Goal: Task Accomplishment & Management: Complete application form

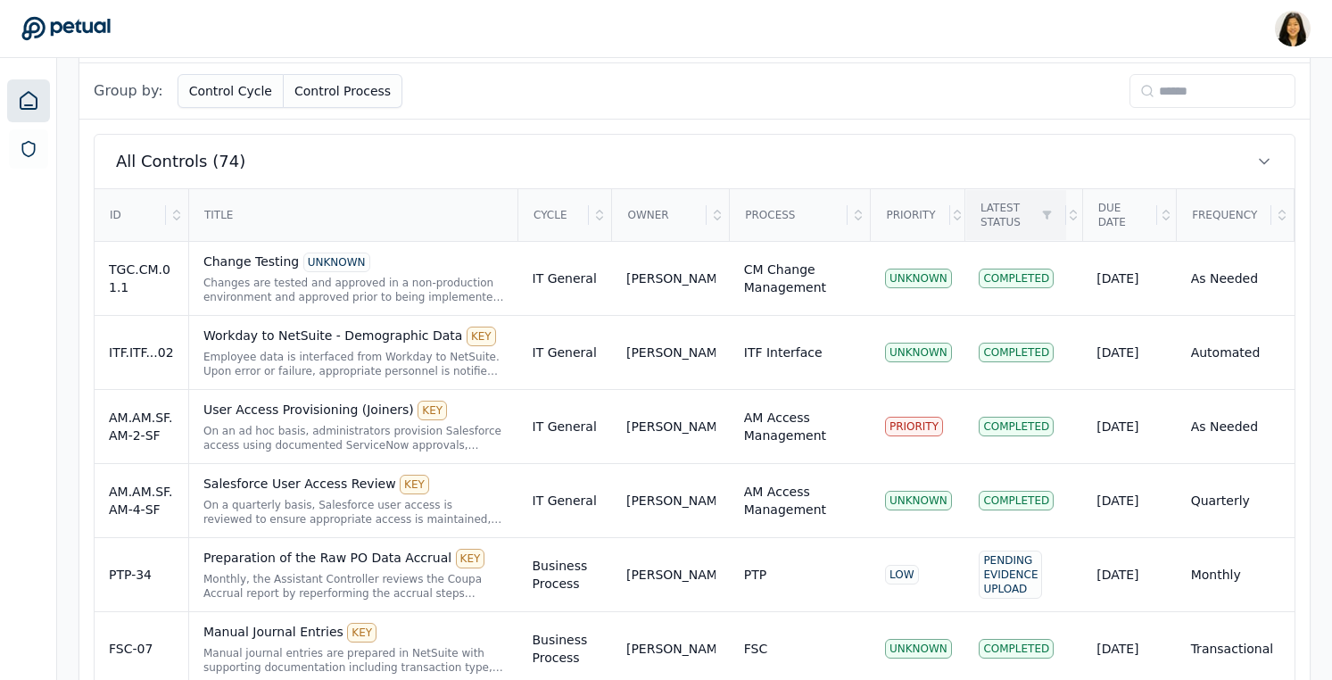
scroll to position [546, 0]
click at [234, 274] on div "Changes are tested and approved in a non-production environment and approved pr…" at bounding box center [353, 288] width 301 height 29
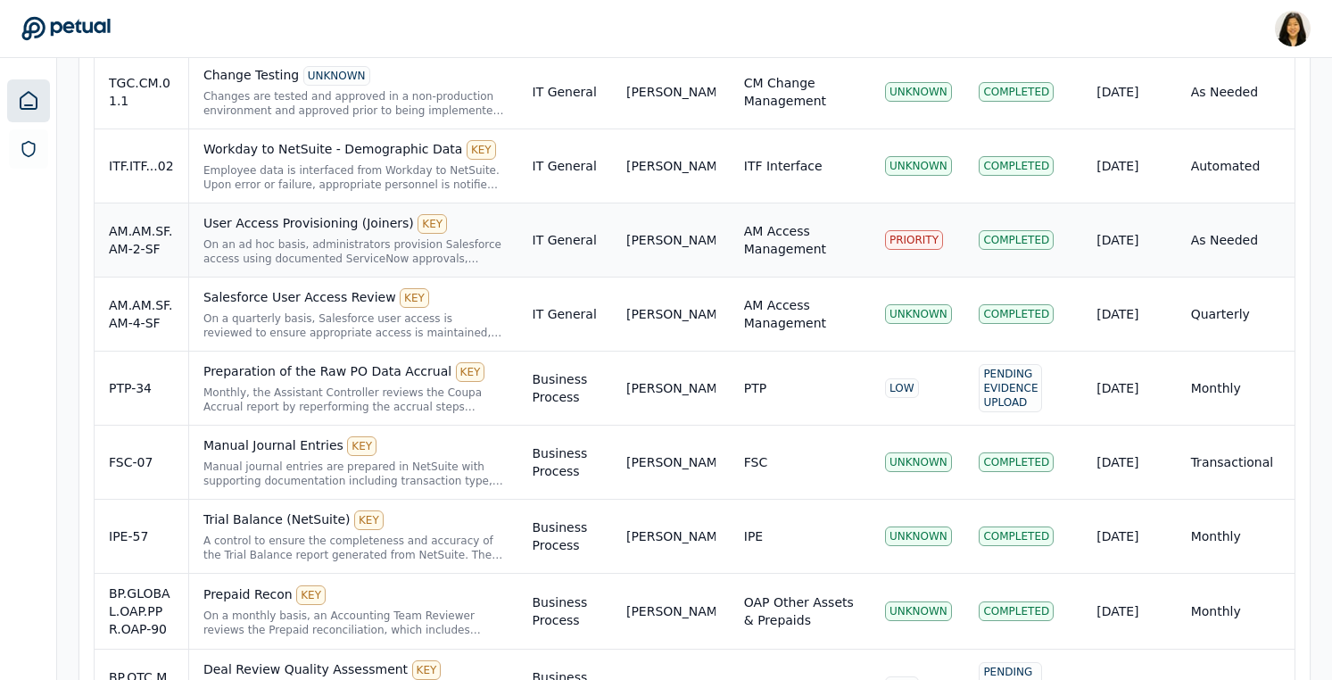
scroll to position [733, 0]
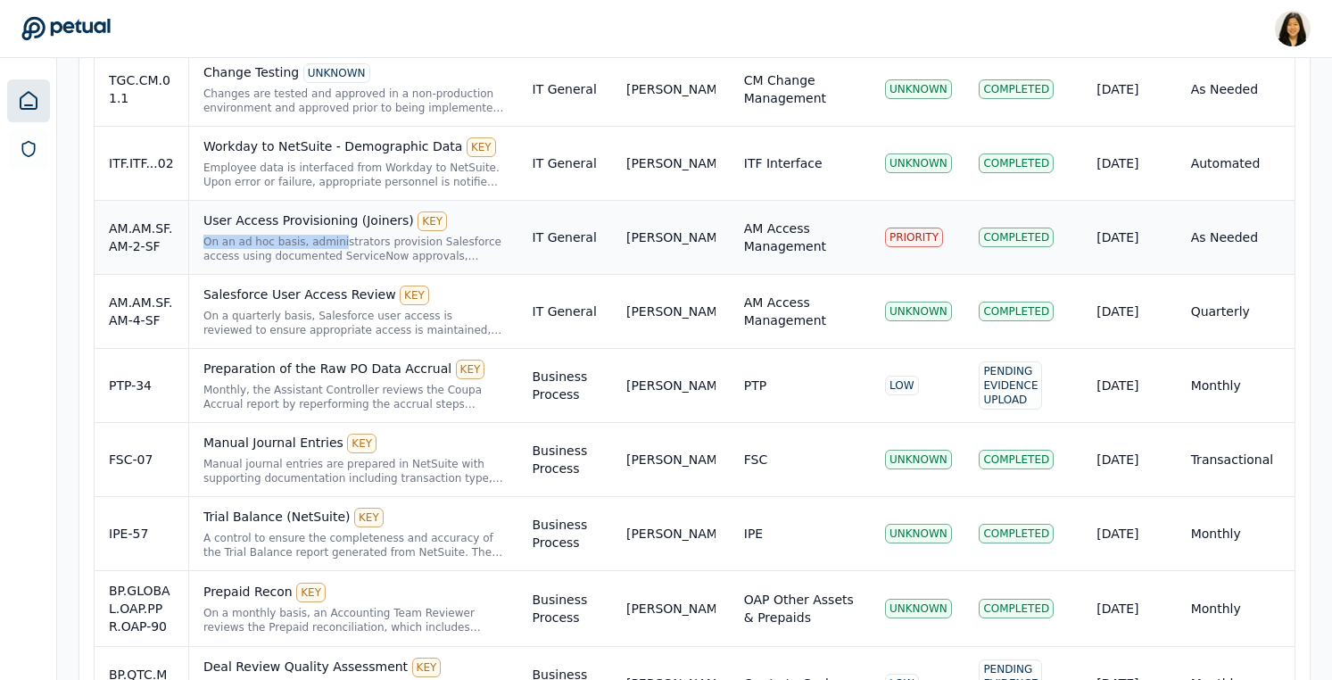
click at [338, 235] on div "On an ad hoc basis, administrators provision Salesforce access using documented…" at bounding box center [353, 249] width 301 height 29
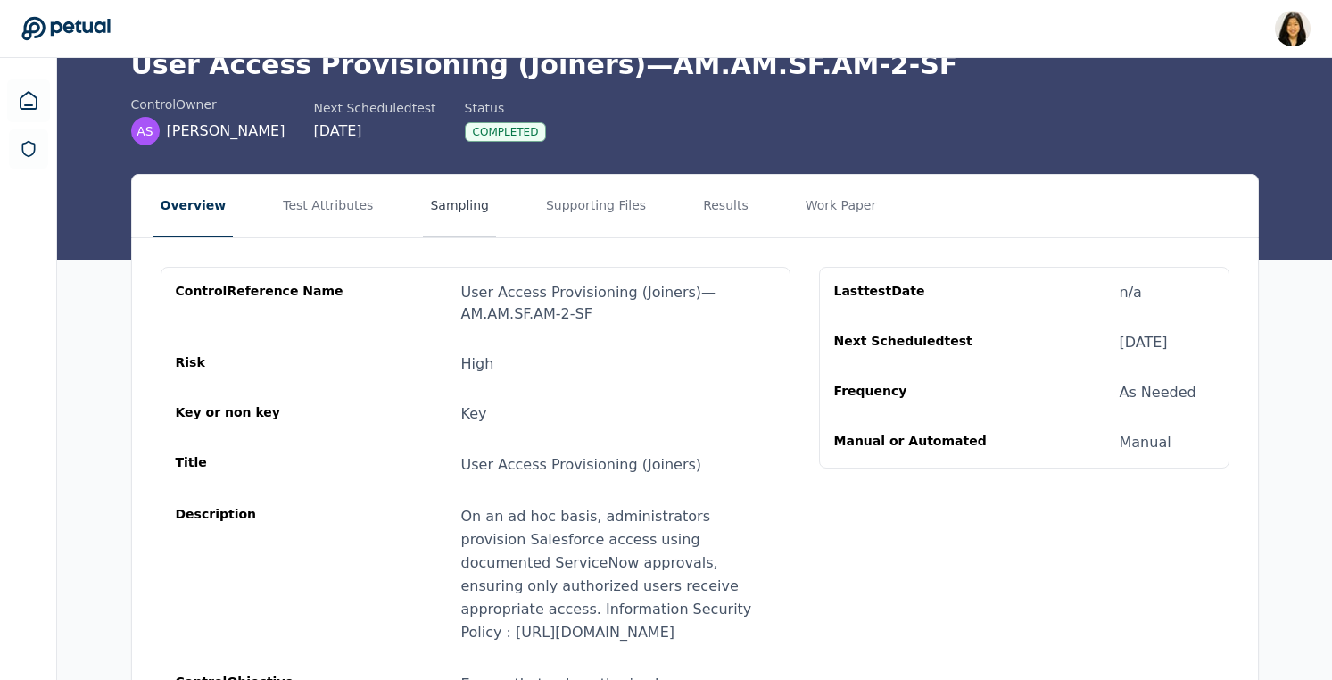
scroll to position [92, 0]
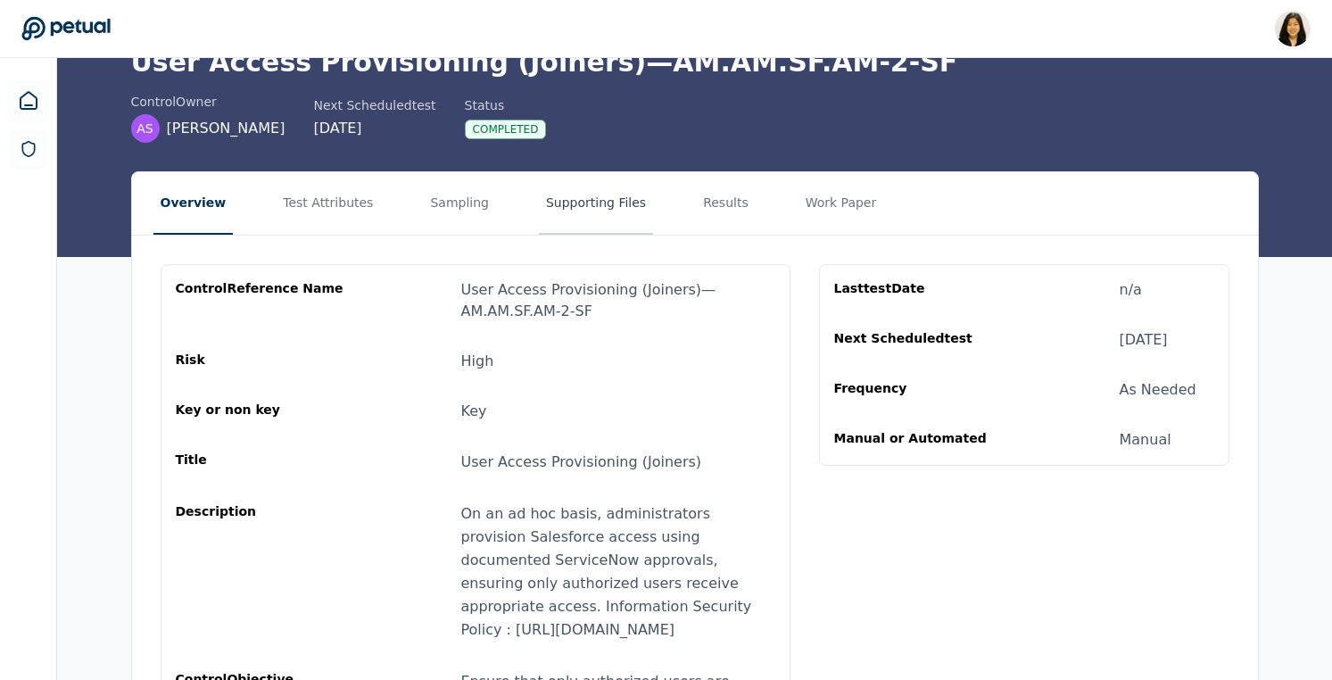
click at [565, 210] on button "Supporting Files" at bounding box center [596, 203] width 114 height 62
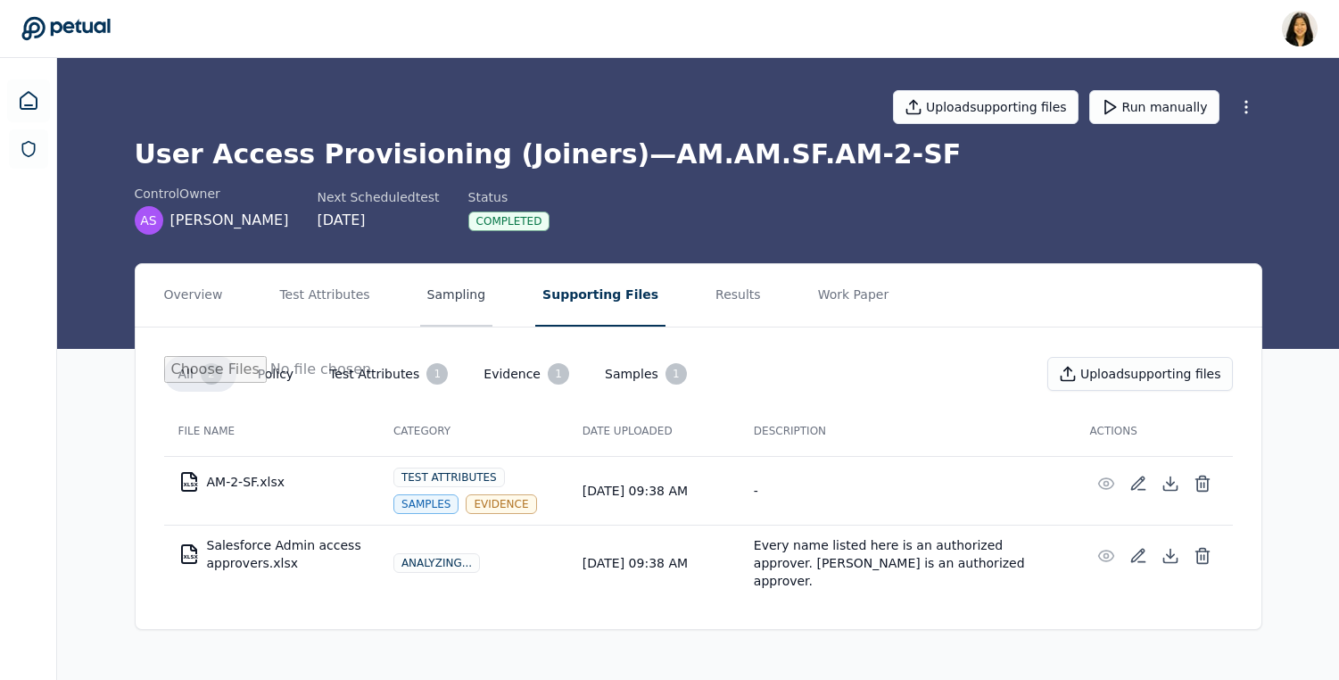
click at [435, 298] on button "Sampling" at bounding box center [456, 295] width 73 height 62
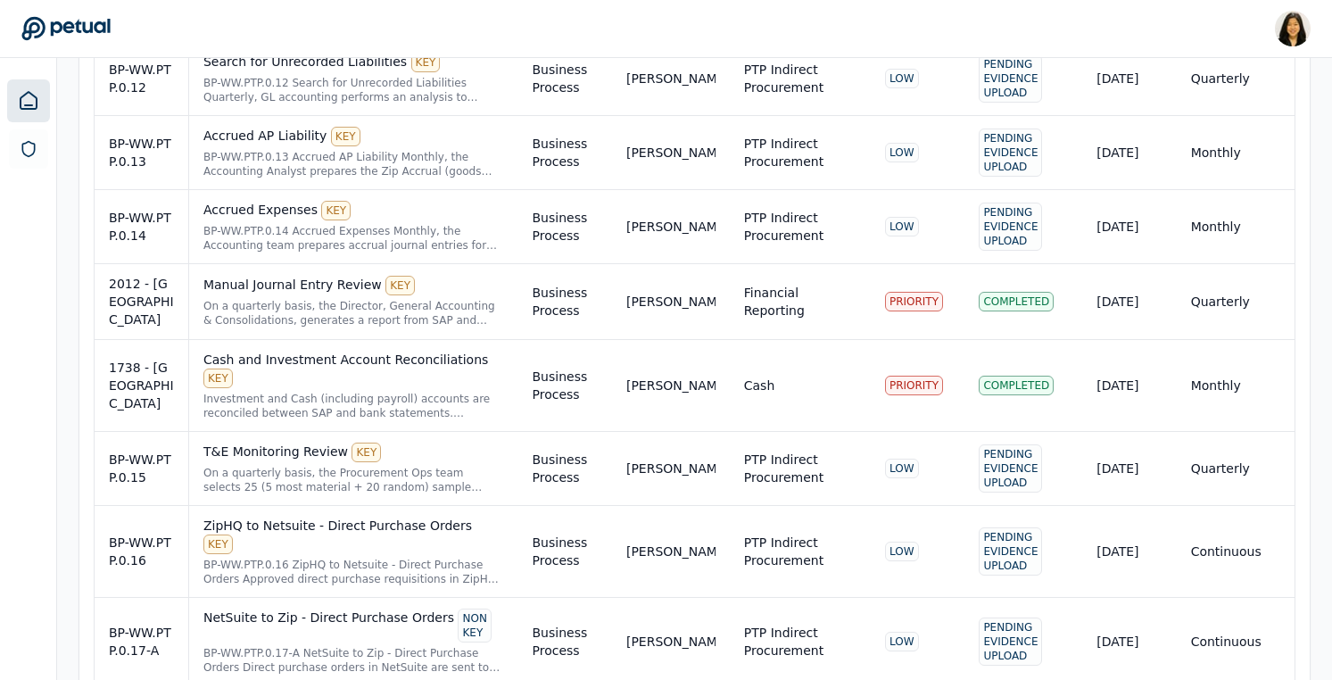
scroll to position [1501, 0]
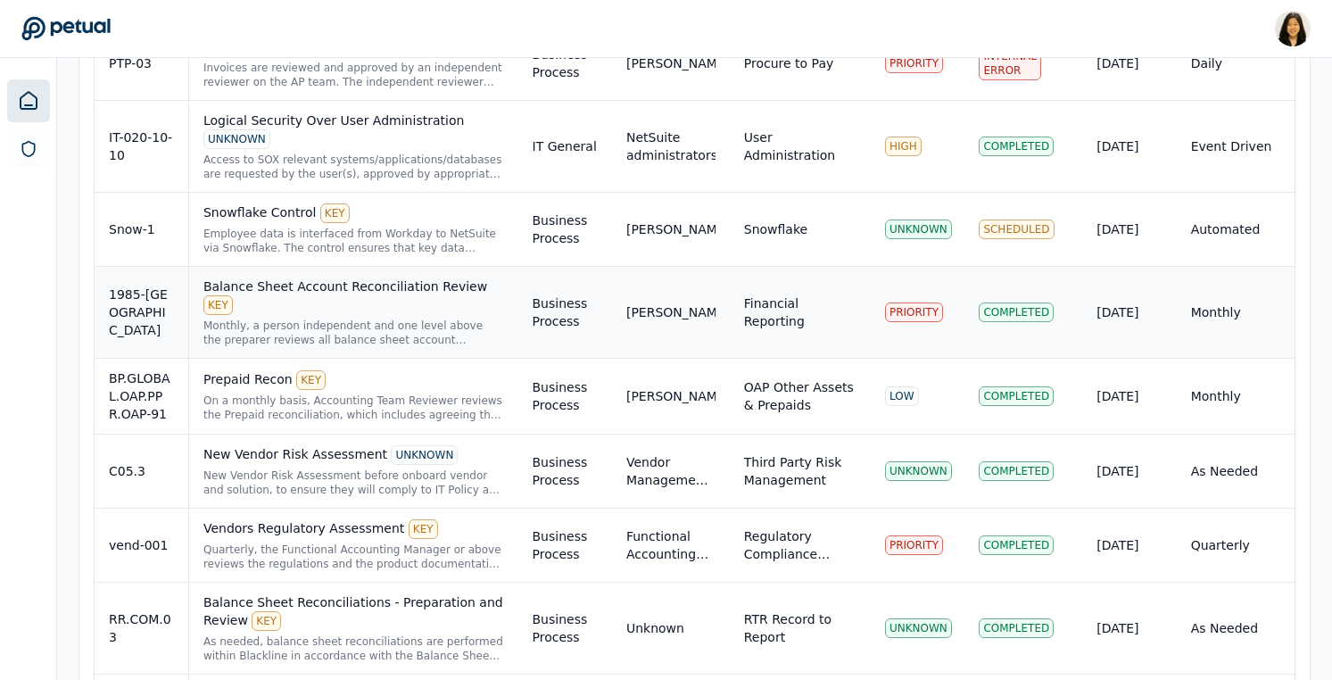
click at [120, 305] on div "1985-[GEOGRAPHIC_DATA]" at bounding box center [141, 312] width 65 height 54
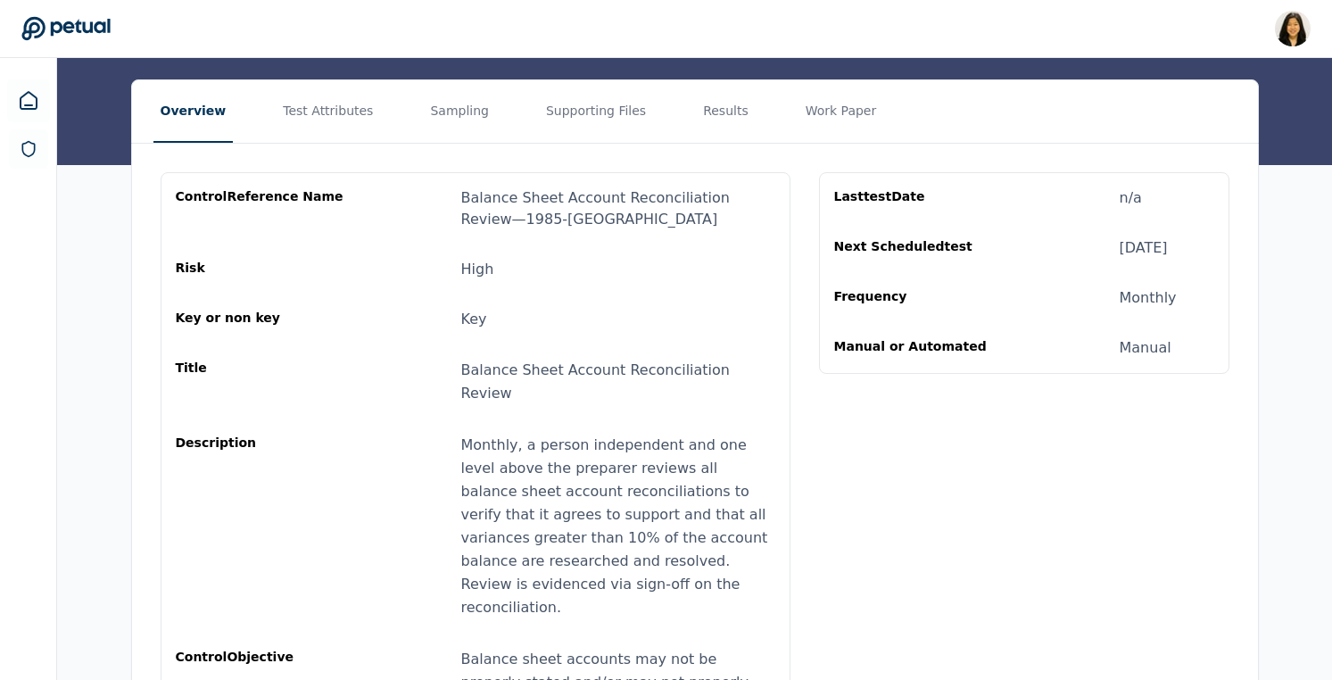
scroll to position [185, 0]
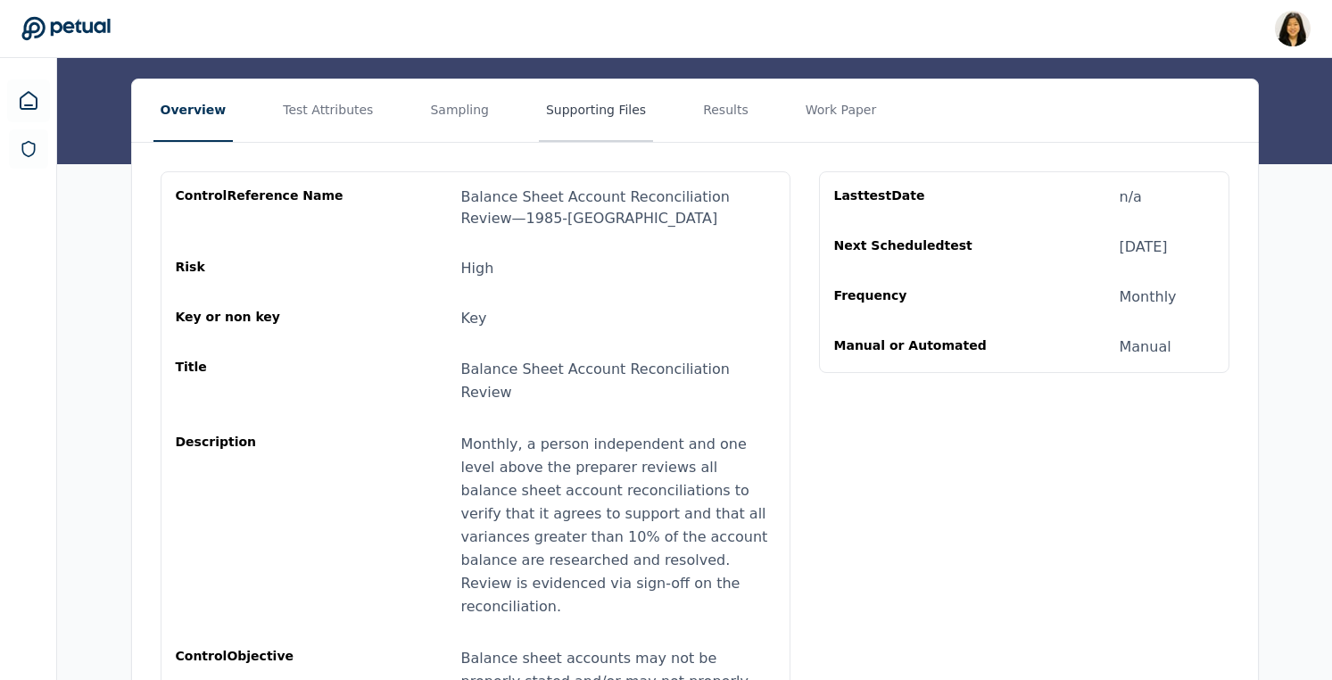
click at [539, 117] on button "Supporting Files" at bounding box center [596, 110] width 114 height 62
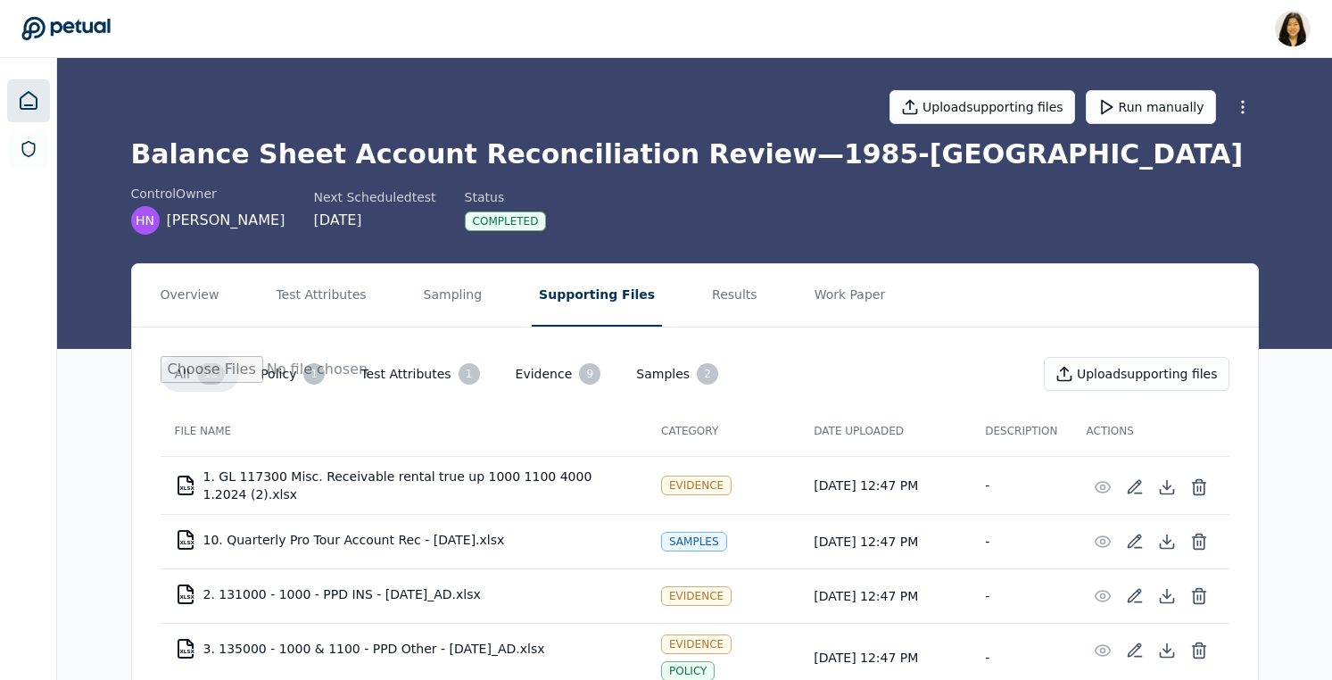
click at [29, 105] on icon at bounding box center [29, 100] width 16 height 17
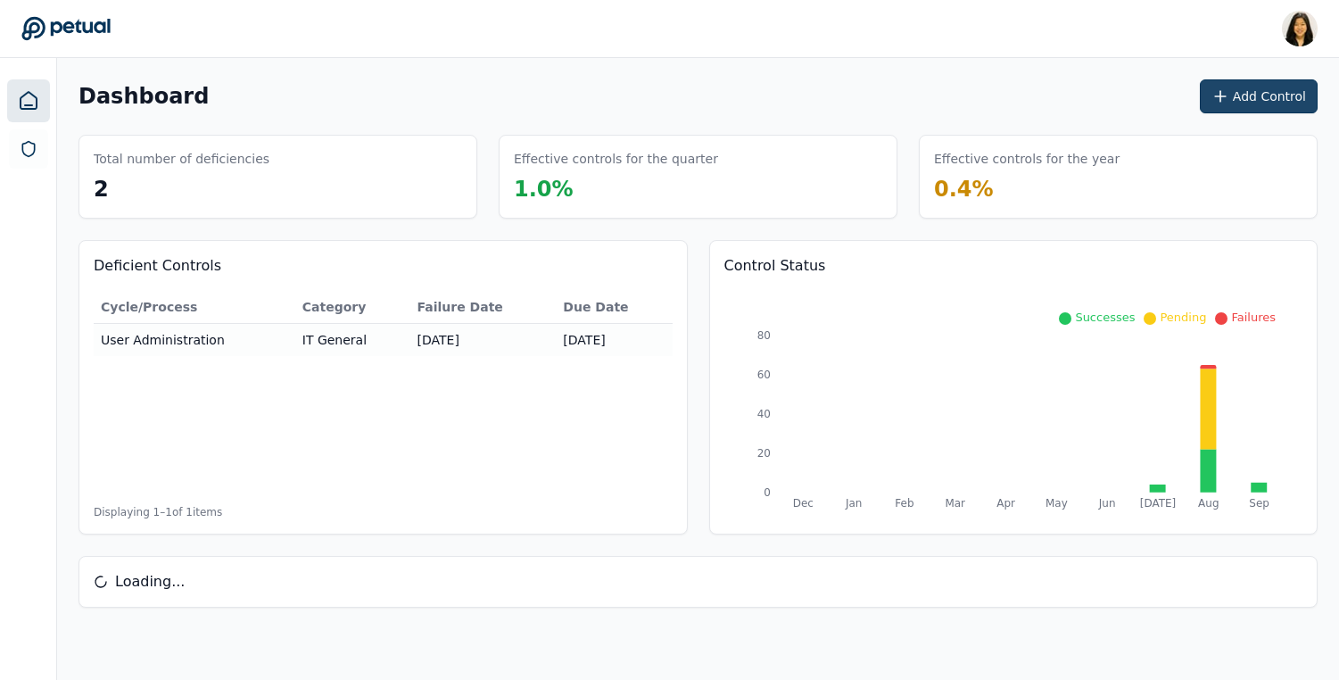
click at [1236, 101] on button "Add Control" at bounding box center [1259, 96] width 118 height 34
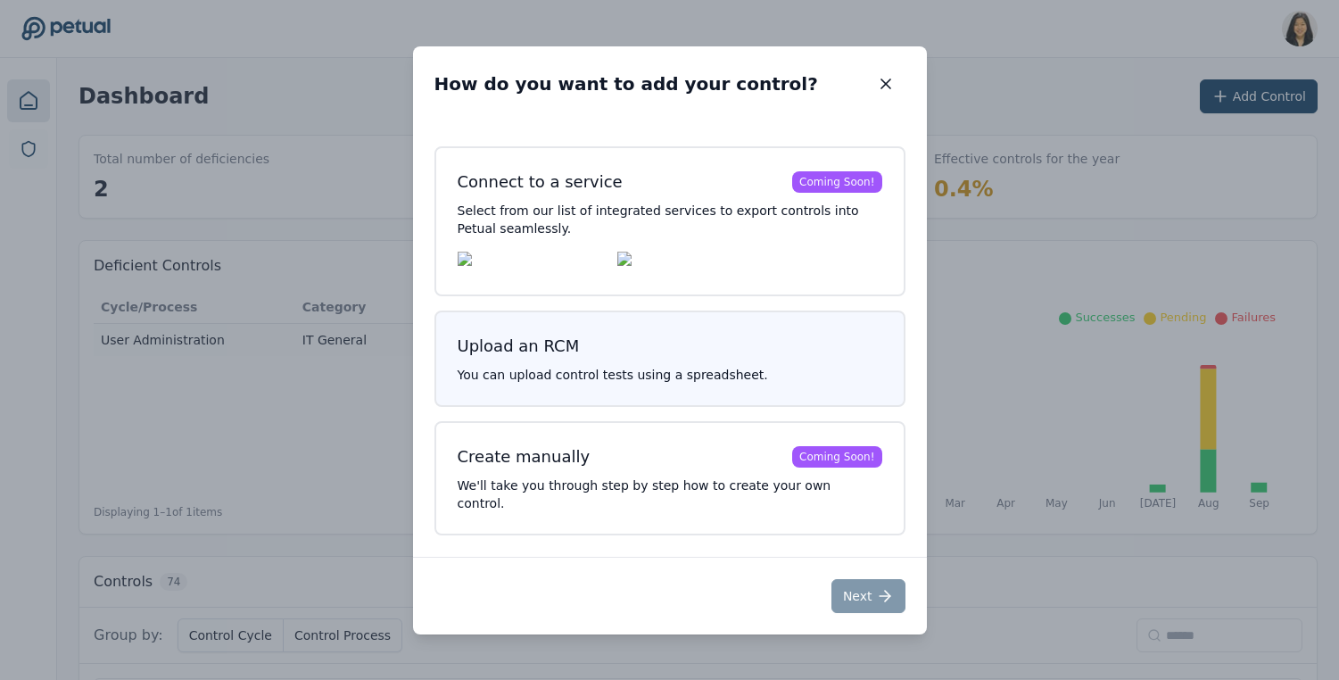
click at [737, 355] on h3 "Upload an RCM" at bounding box center [670, 346] width 425 height 25
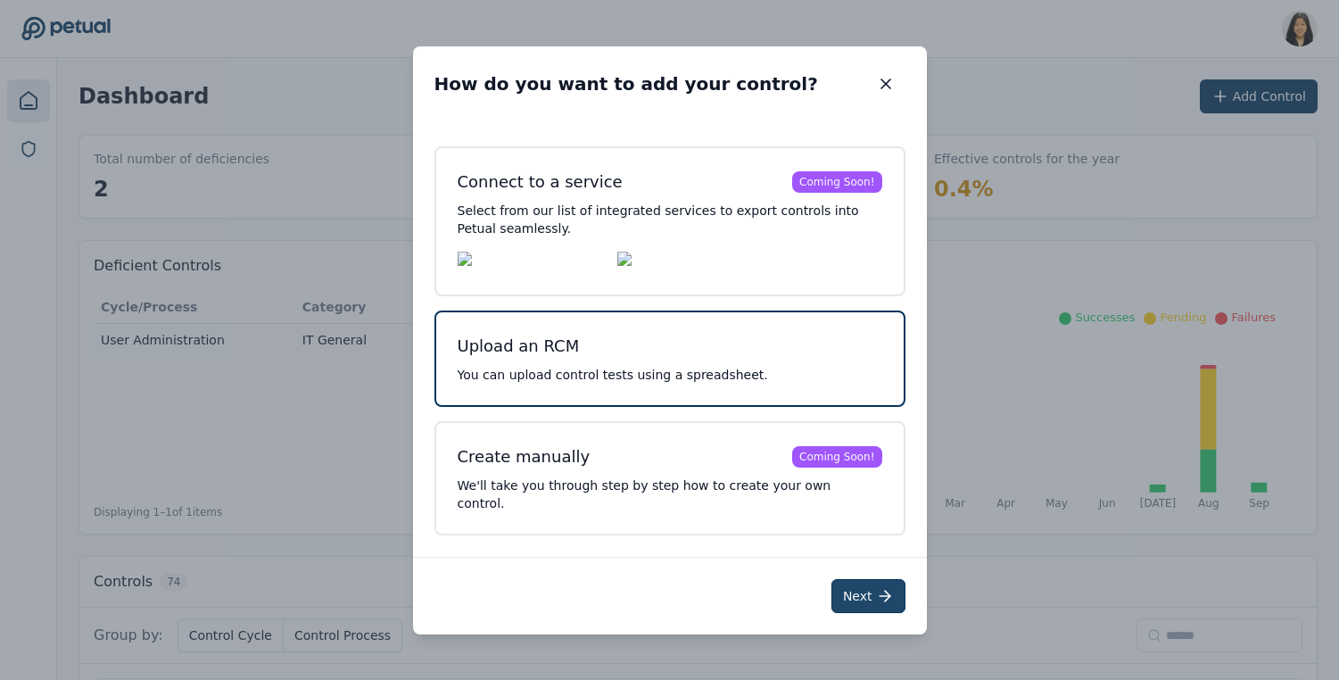
click at [852, 587] on button "Next" at bounding box center [868, 596] width 74 height 34
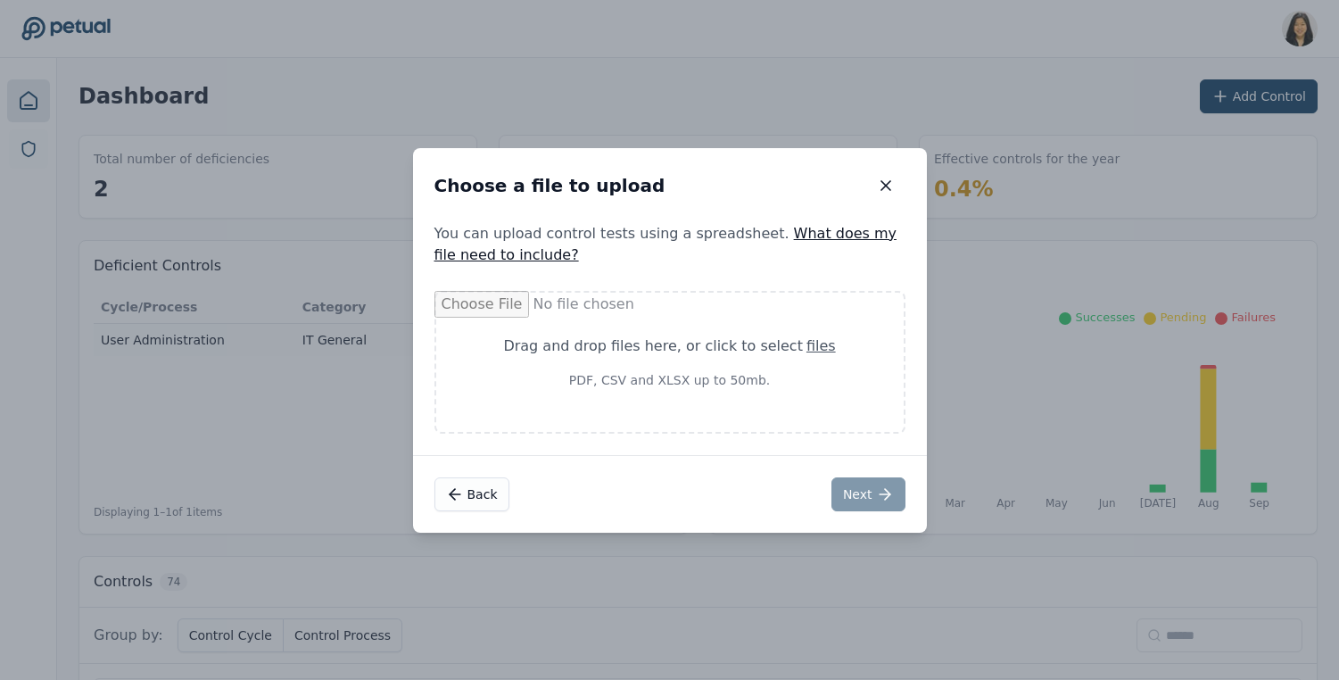
click at [636, 362] on div "Drag and drop files here , or click to select files PDF, CSV and XLSX up to 50m…" at bounding box center [670, 362] width 382 height 54
type input "**********"
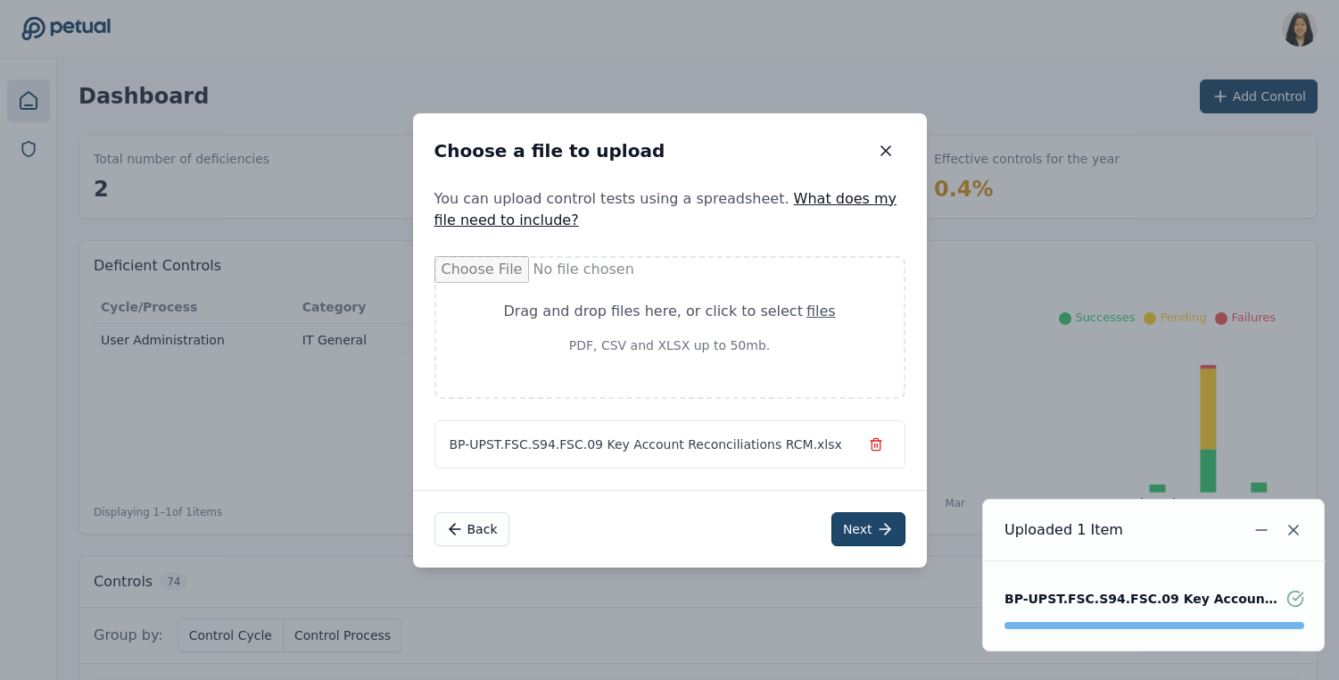
click at [869, 530] on button "Next" at bounding box center [868, 529] width 74 height 34
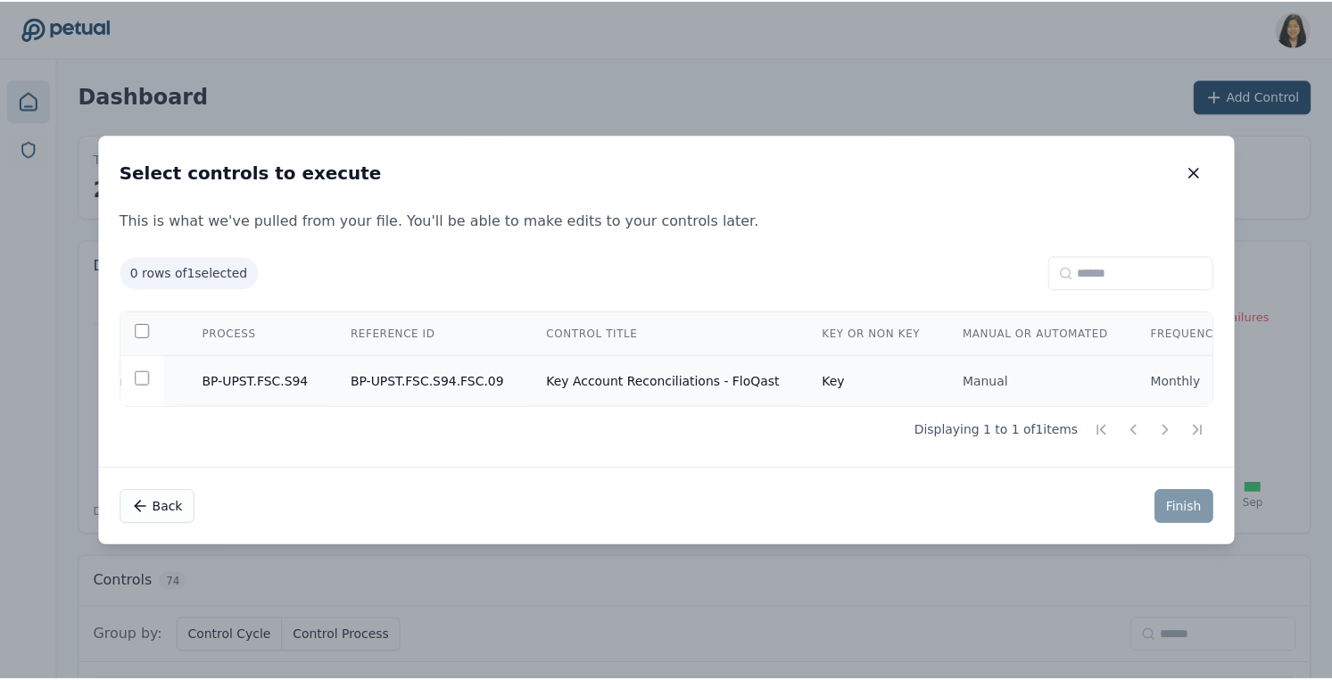
scroll to position [0, 138]
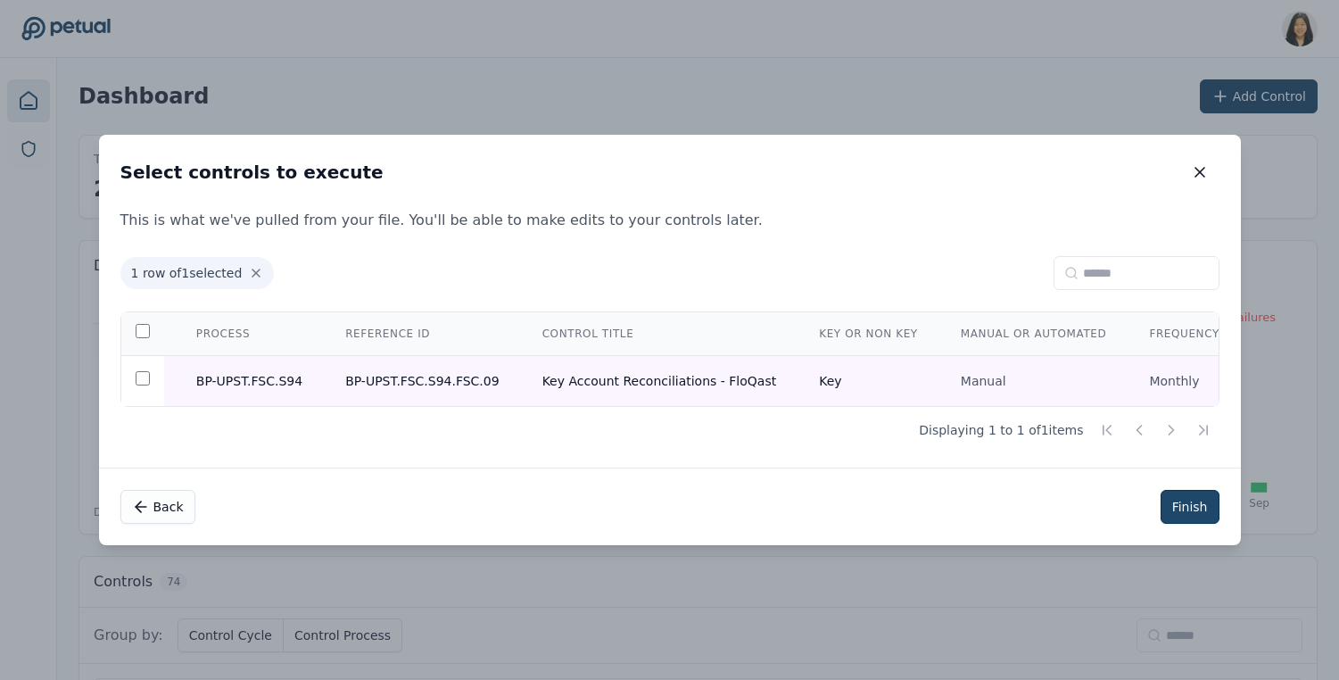
click at [1209, 510] on button "Finish" at bounding box center [1189, 507] width 59 height 34
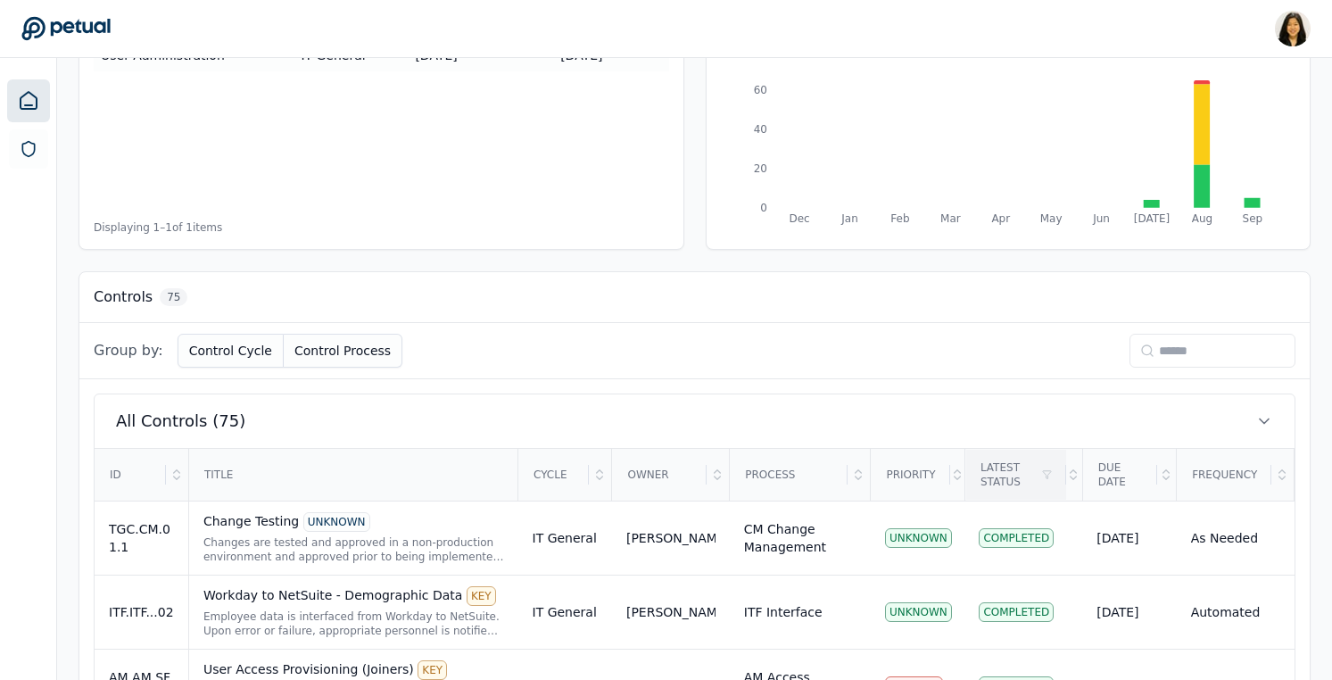
scroll to position [294, 0]
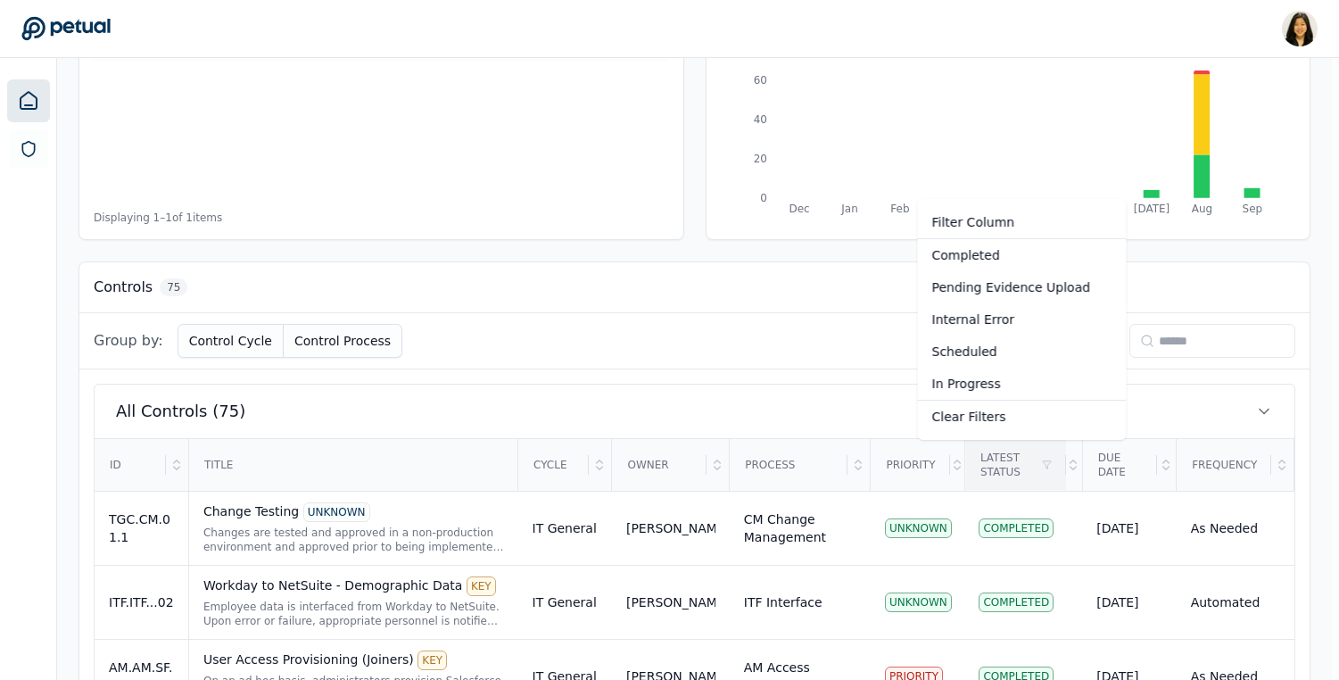
click at [1017, 271] on div "Pending Evidence Upload" at bounding box center [1022, 287] width 209 height 32
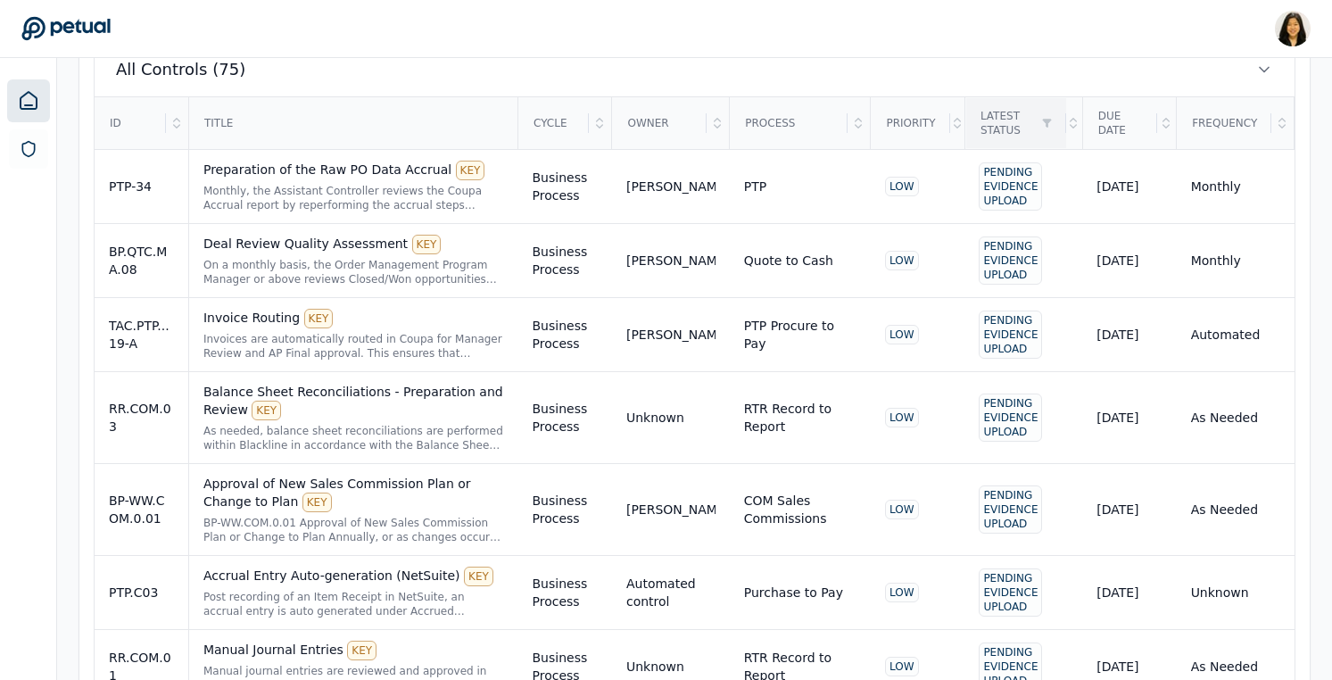
scroll to position [659, 0]
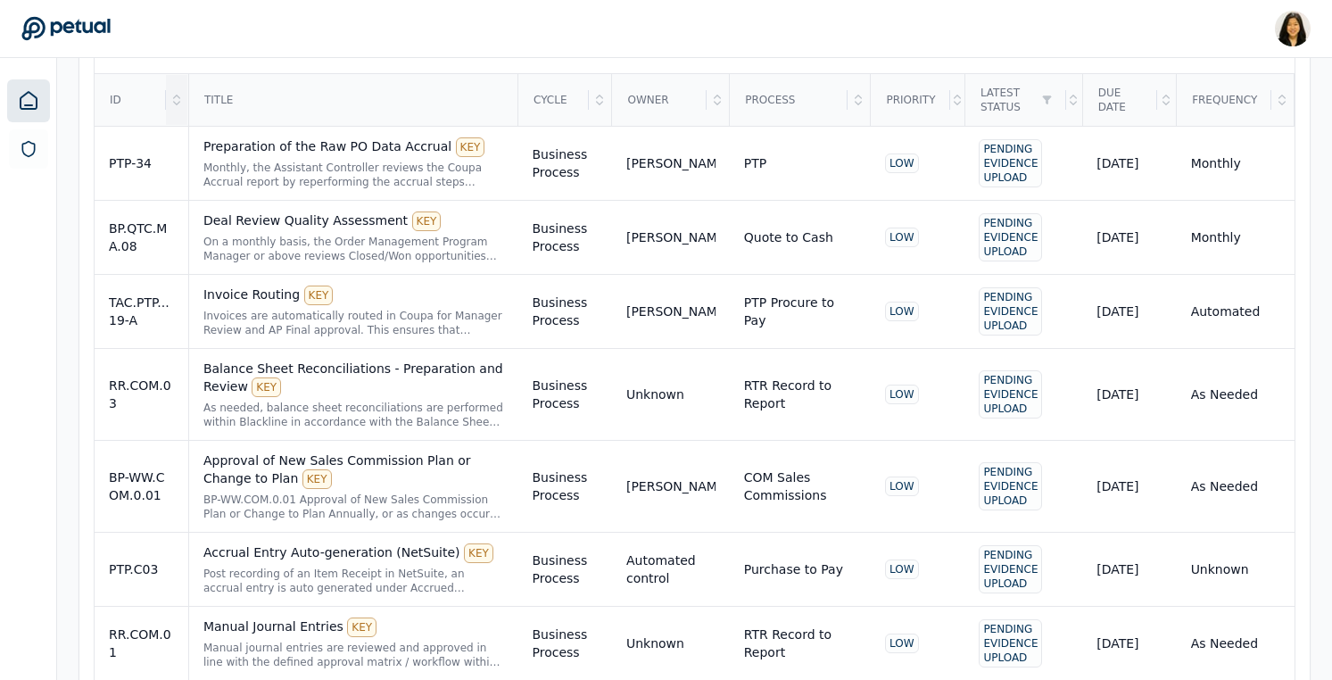
click at [176, 111] on div at bounding box center [176, 100] width 21 height 50
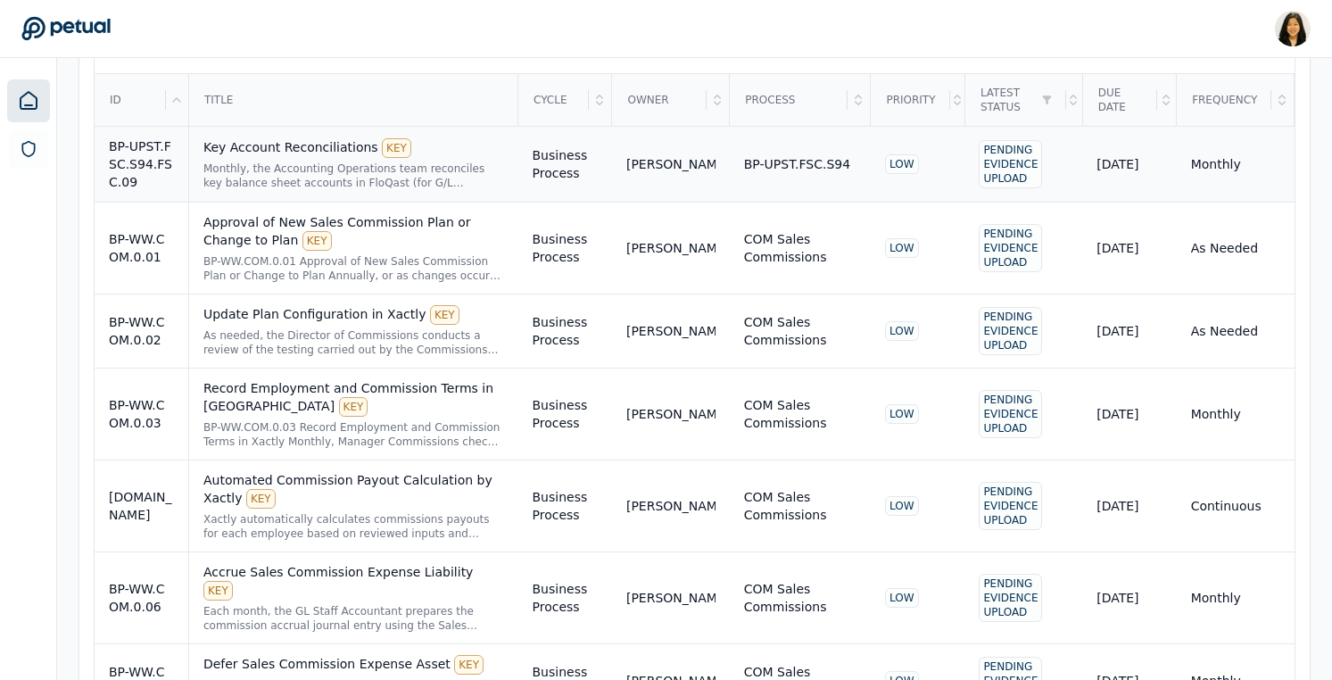
click at [348, 151] on div "Key Account Reconciliations KEY" at bounding box center [353, 148] width 301 height 20
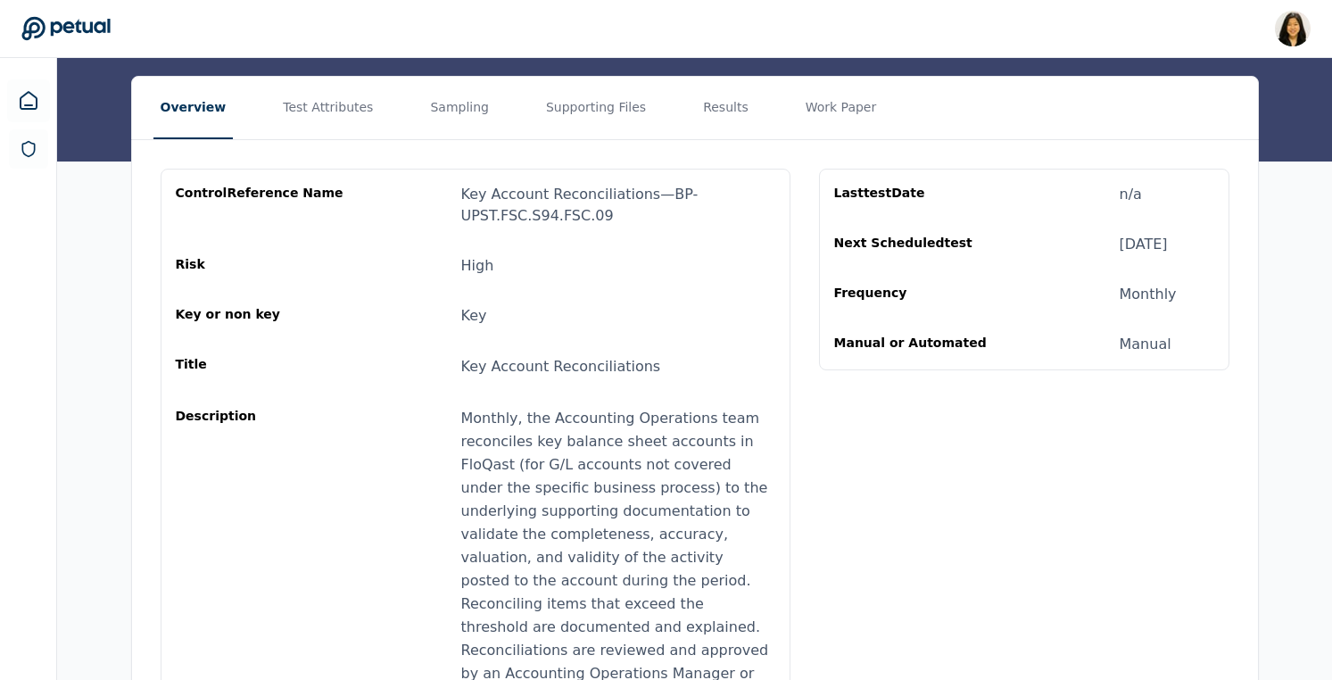
scroll to position [270, 0]
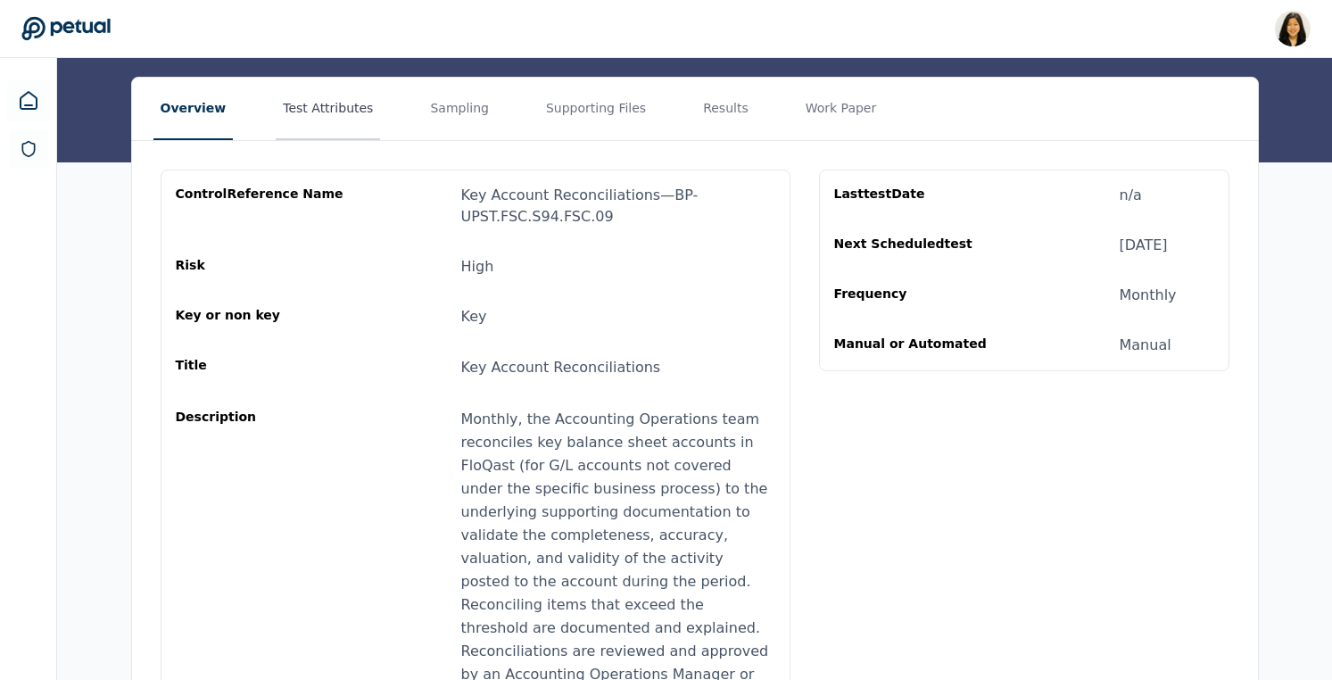
click at [326, 106] on button "Test Attributes" at bounding box center [328, 109] width 104 height 62
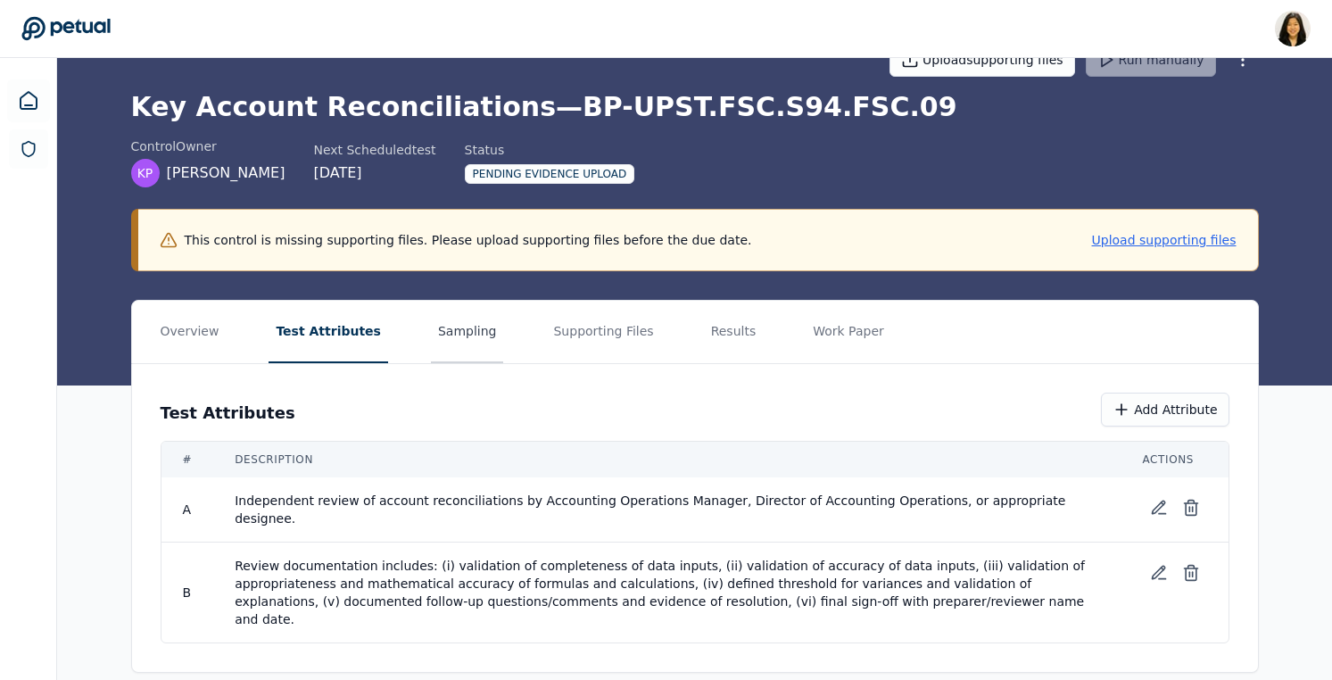
click at [457, 351] on button "Sampling" at bounding box center [467, 332] width 73 height 62
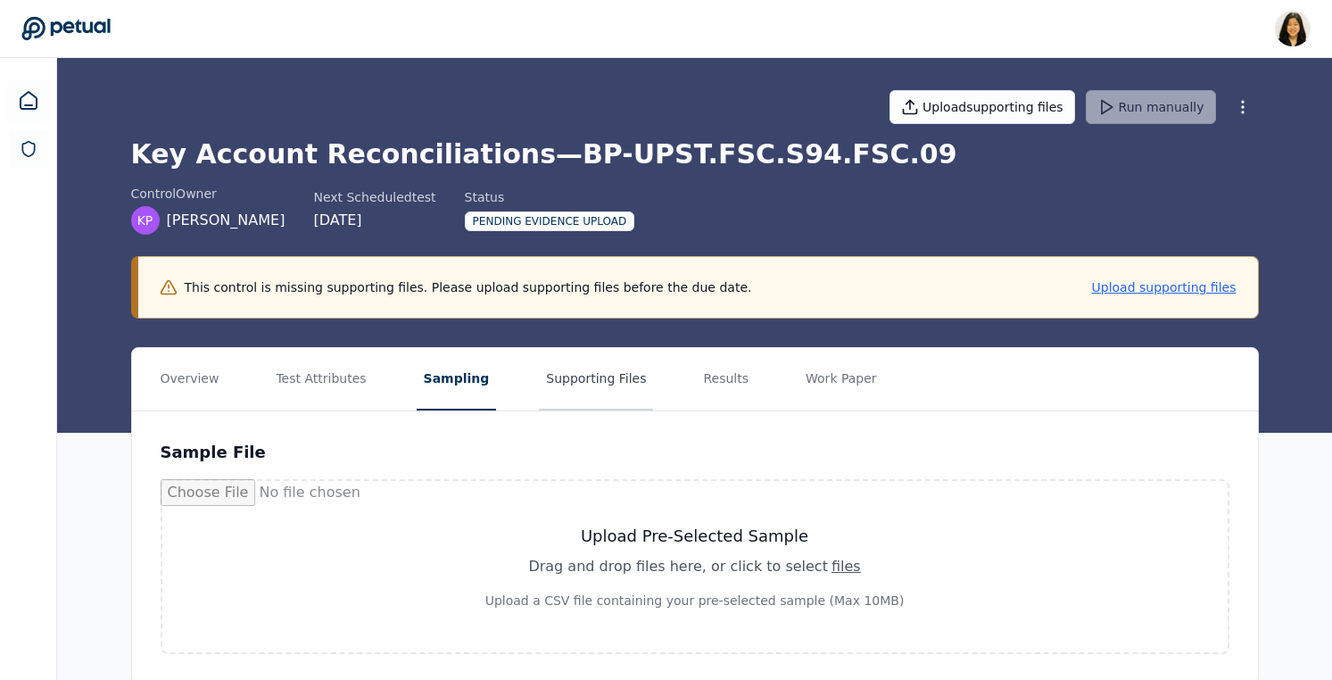
click at [580, 382] on button "Supporting Files" at bounding box center [596, 379] width 114 height 62
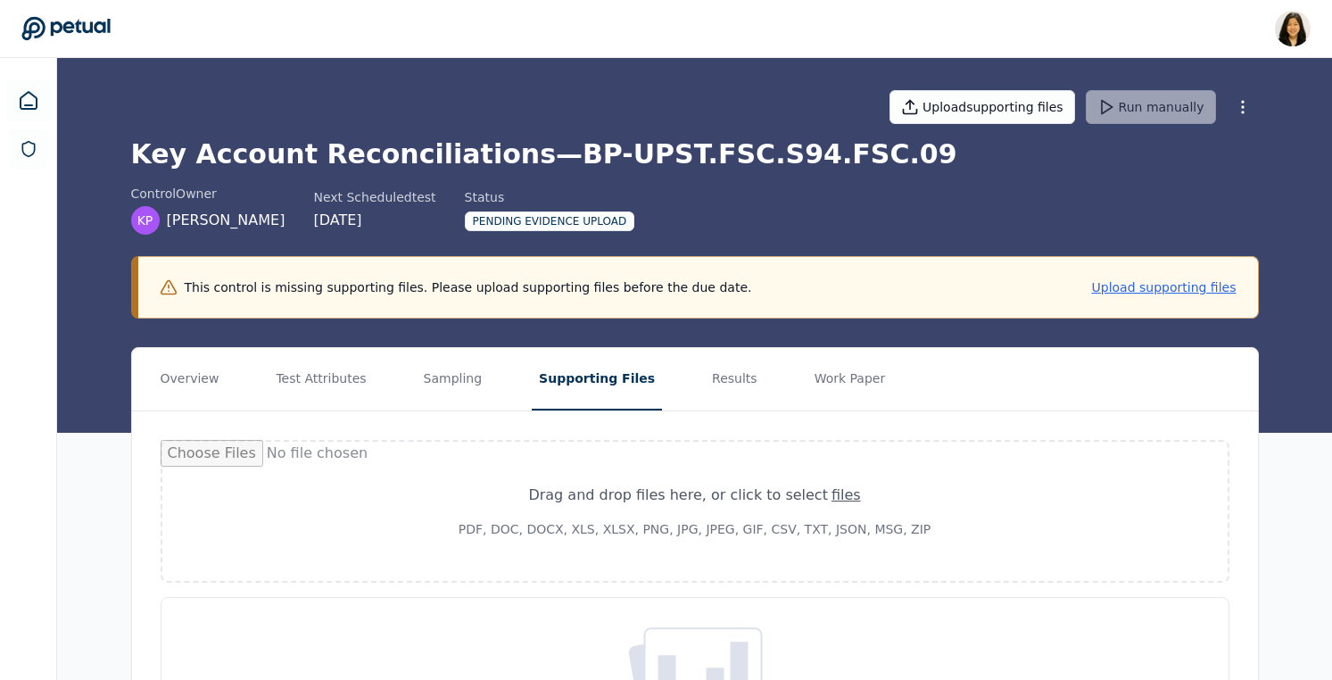
click at [734, 367] on nav "Overview Test Attributes Sampling Supporting Files Results Work Paper" at bounding box center [695, 379] width 1126 height 62
click at [716, 367] on button "Results" at bounding box center [735, 379] width 60 height 62
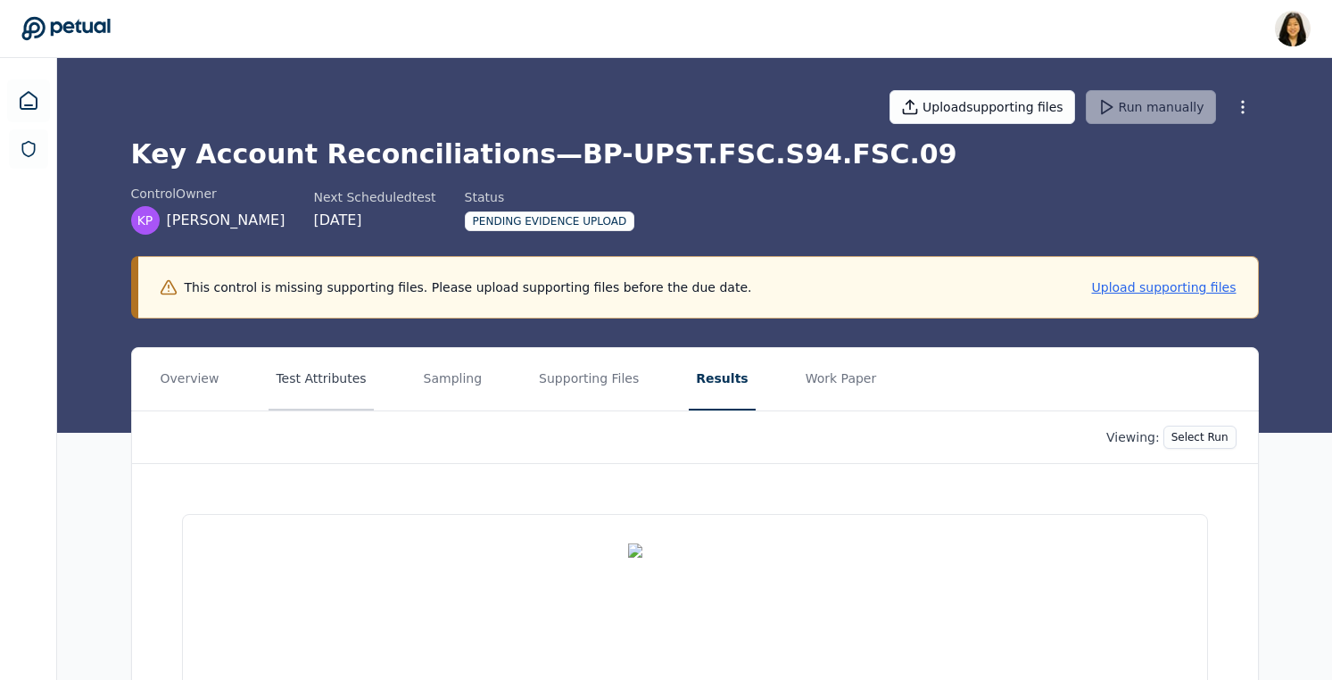
click at [293, 375] on button "Test Attributes" at bounding box center [320, 379] width 104 height 62
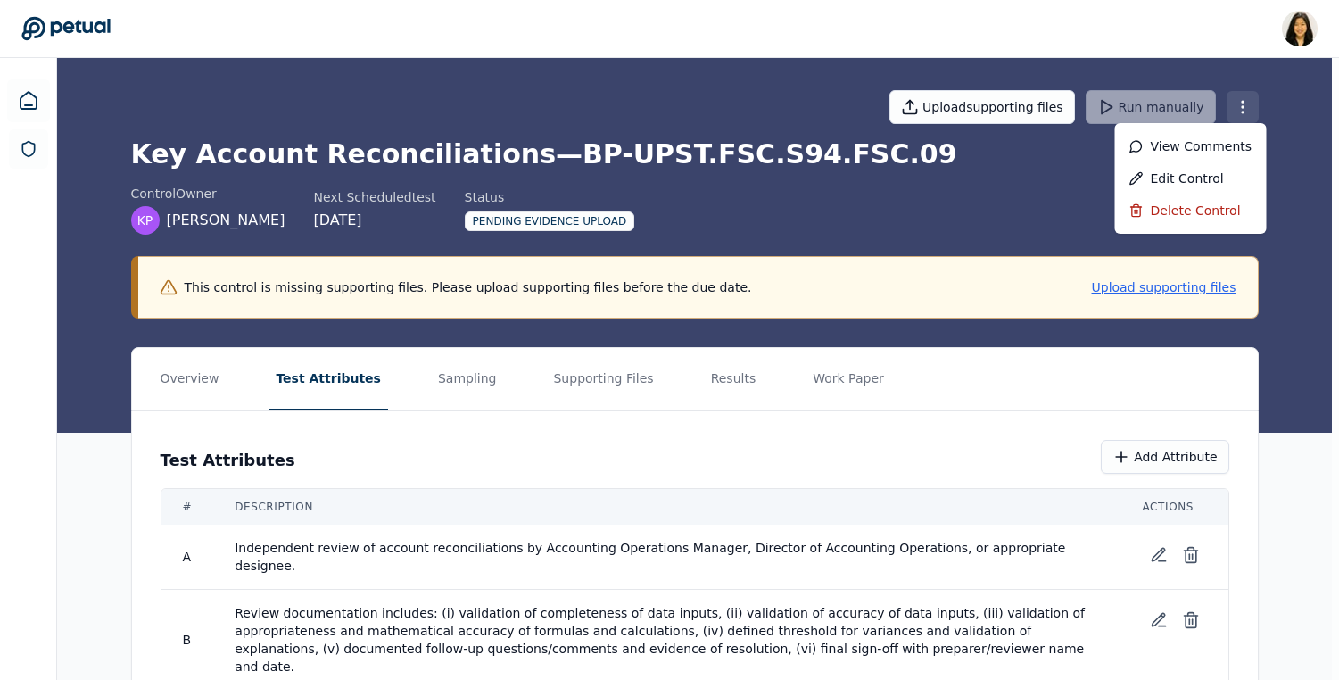
click at [1244, 110] on html "Renee Park renee.park@petual.ai Sign out Upload supporting files Run manually K…" at bounding box center [669, 374] width 1339 height 748
click at [1184, 209] on div "Delete control" at bounding box center [1191, 210] width 152 height 32
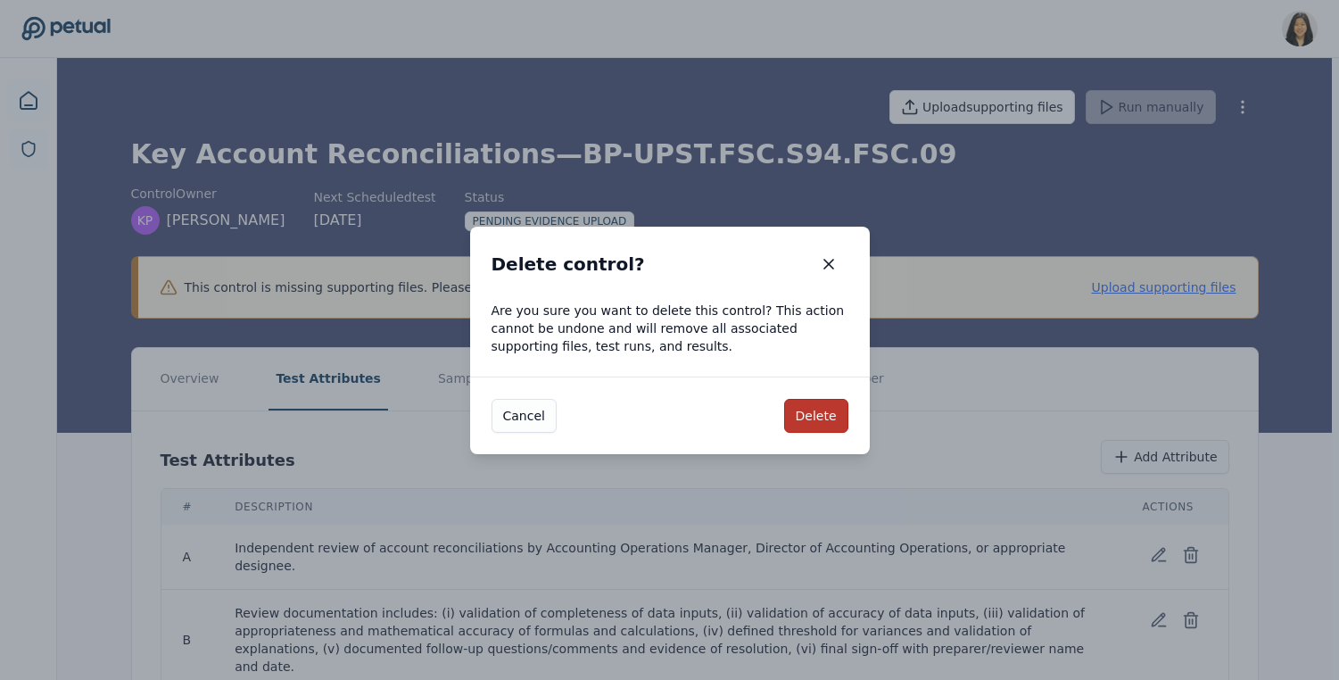
click at [828, 418] on button "Delete" at bounding box center [816, 416] width 64 height 34
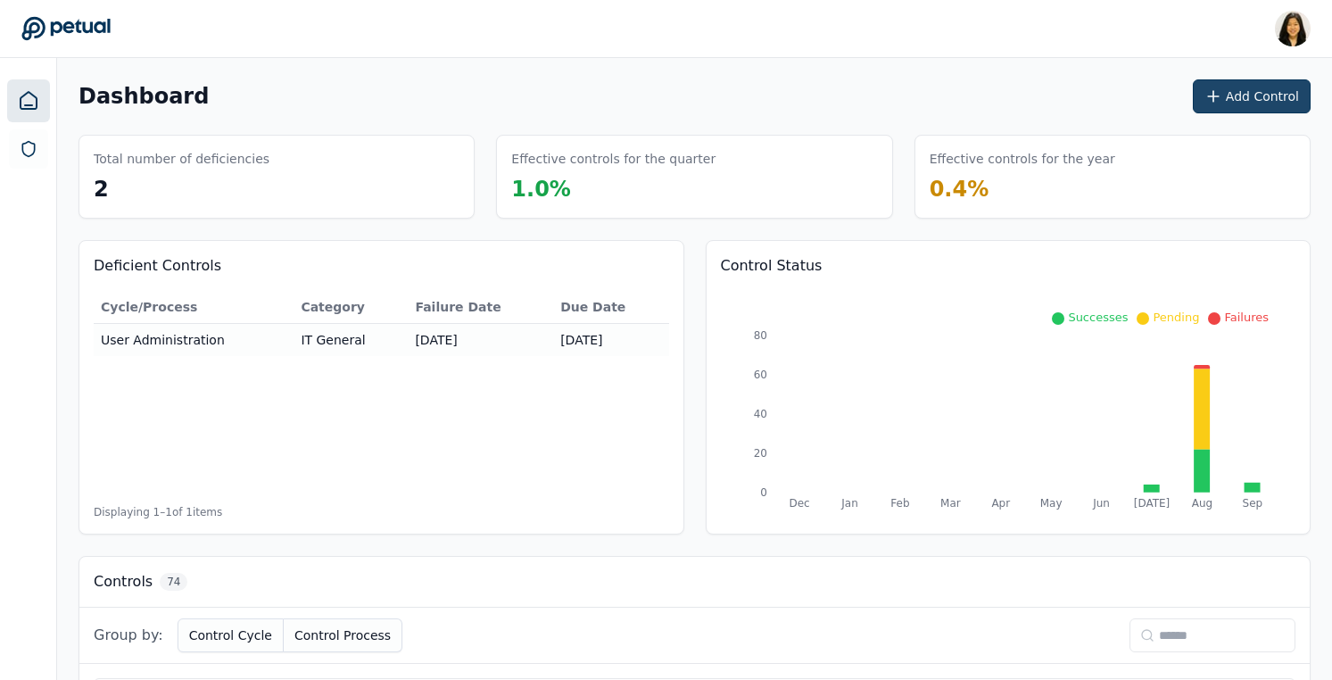
click at [1245, 94] on button "Add Control" at bounding box center [1251, 96] width 118 height 34
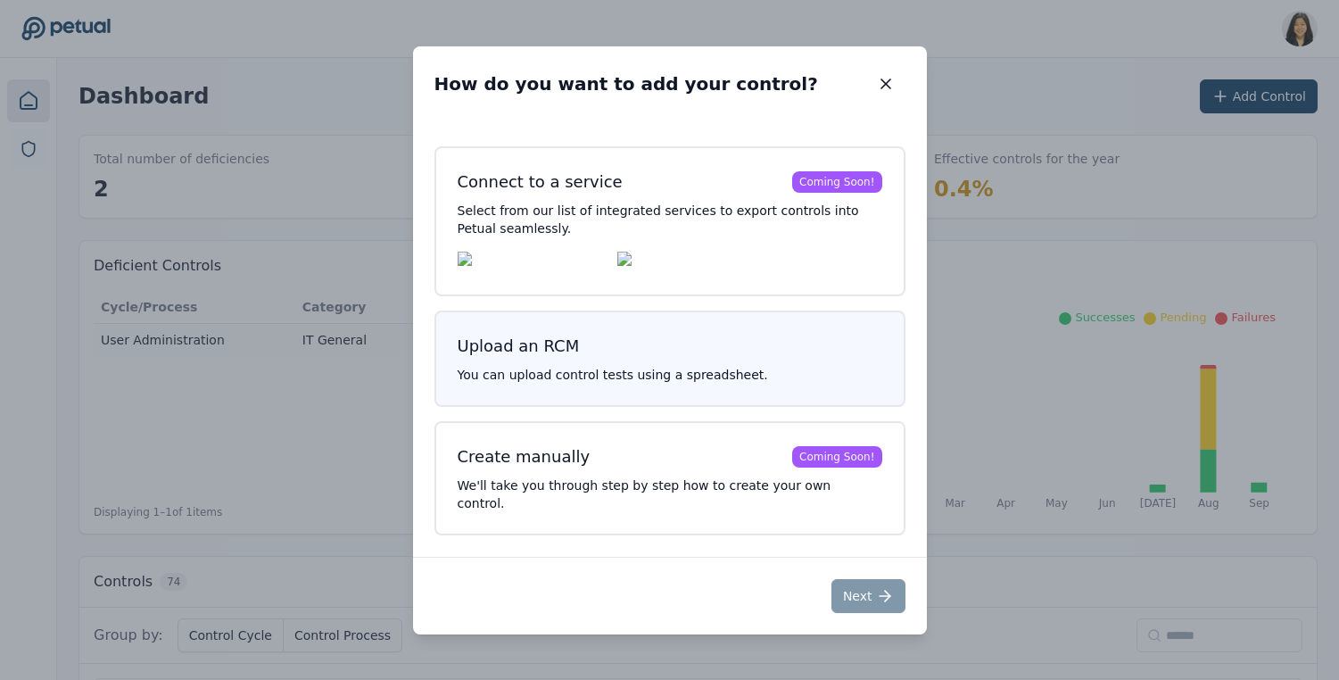
click at [681, 358] on h3 "Upload an RCM" at bounding box center [670, 346] width 425 height 25
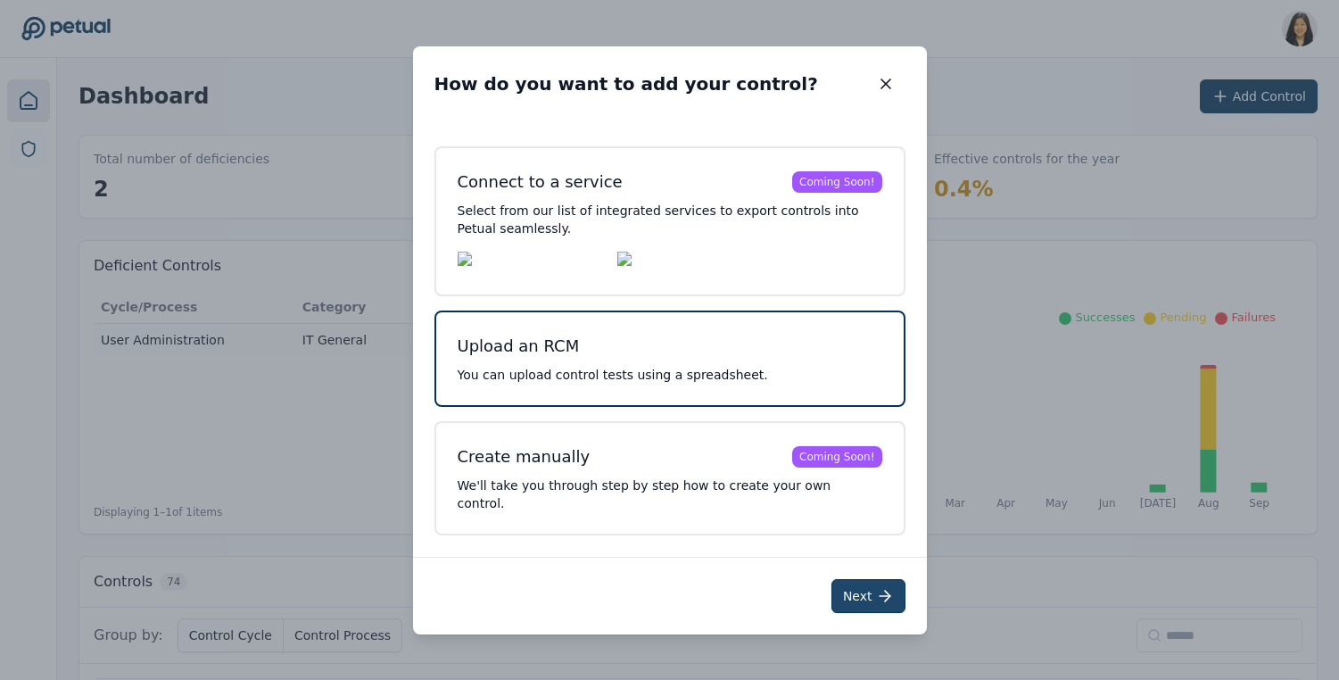
click at [862, 596] on button "Next" at bounding box center [868, 596] width 74 height 34
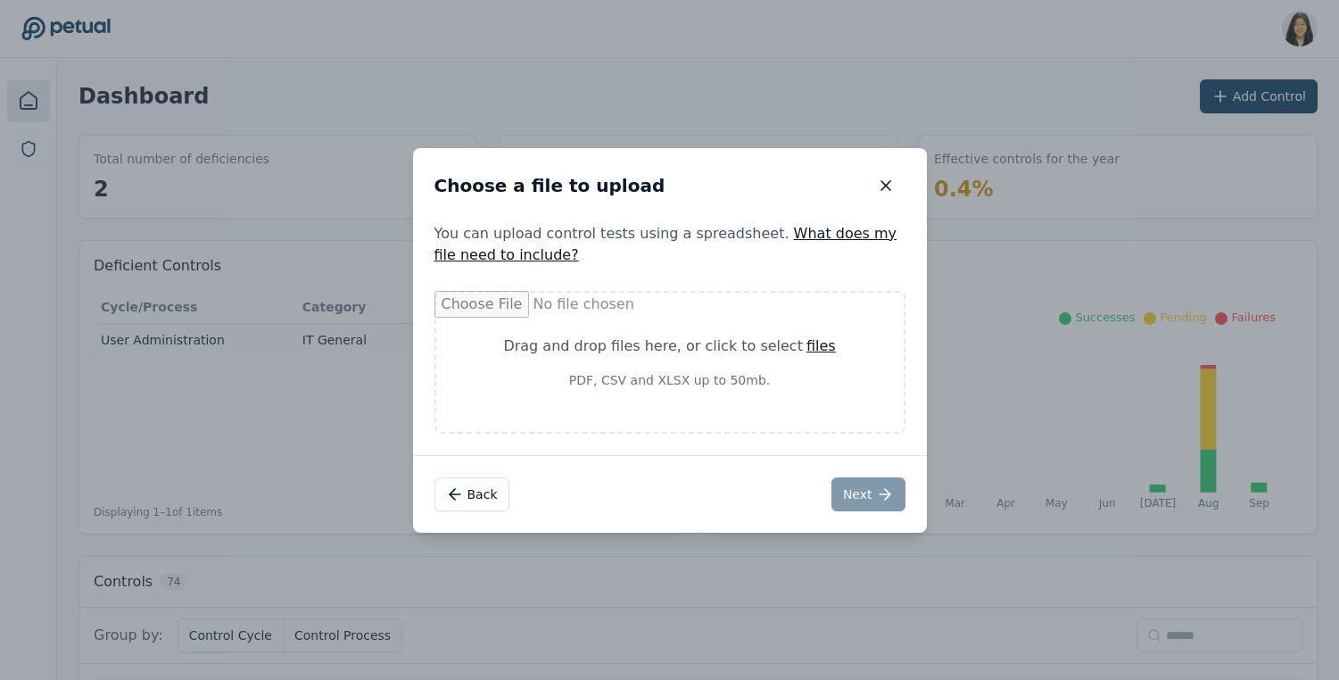
click at [813, 349] on div "files" at bounding box center [820, 345] width 29 height 21
type input "**********"
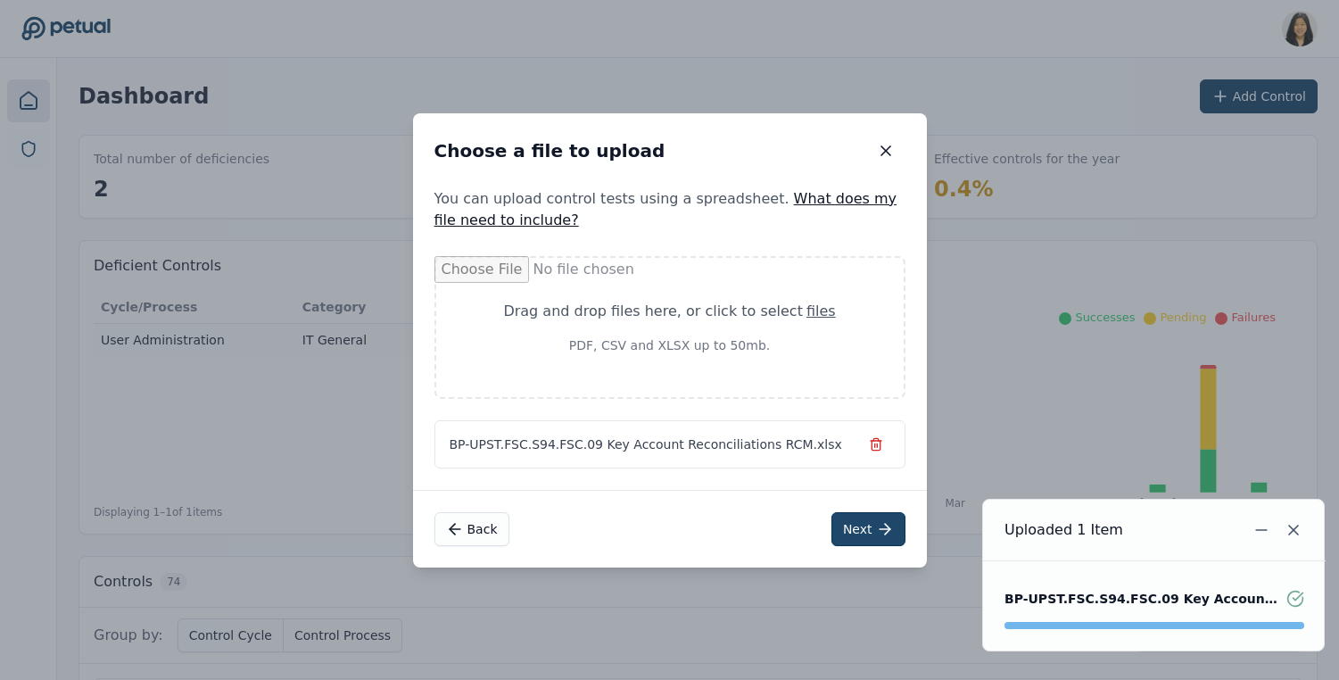
click at [858, 520] on button "Next" at bounding box center [868, 529] width 74 height 34
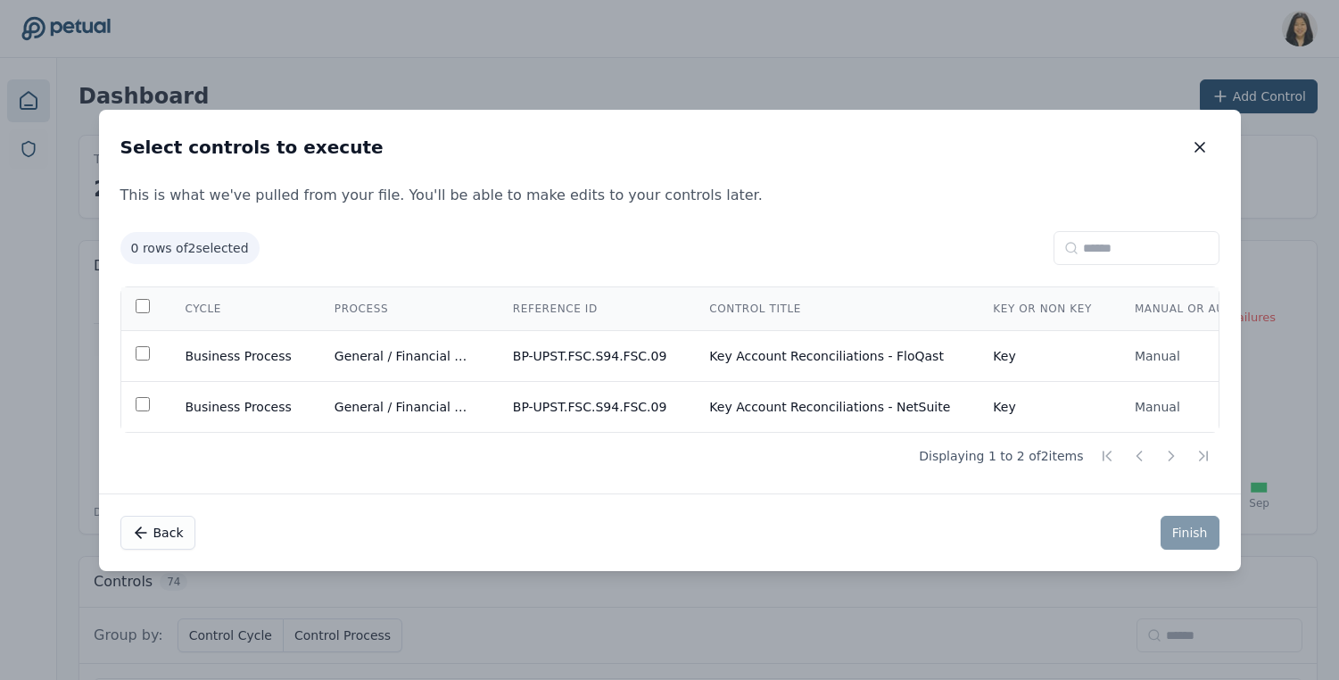
click at [1320, 255] on div "Select controls to execute Select controls to execute This is what we've pulled…" at bounding box center [669, 340] width 1339 height 680
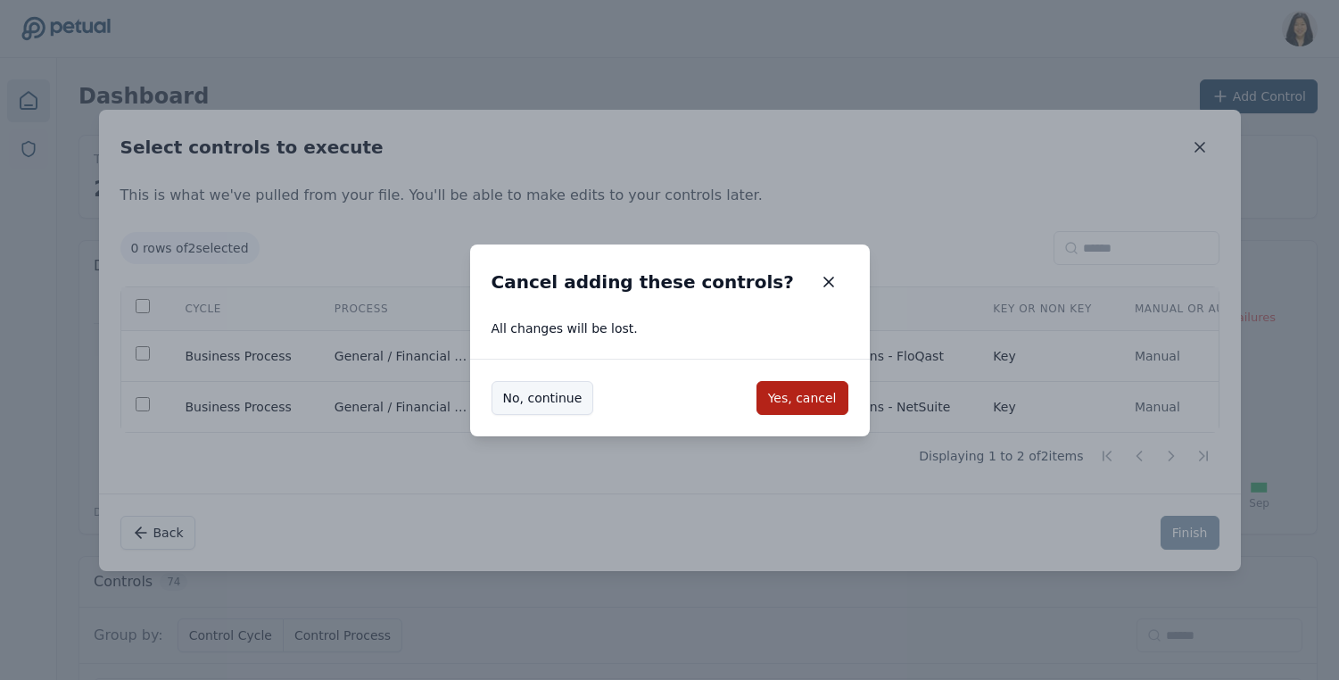
click at [562, 403] on button "No, continue" at bounding box center [542, 398] width 103 height 34
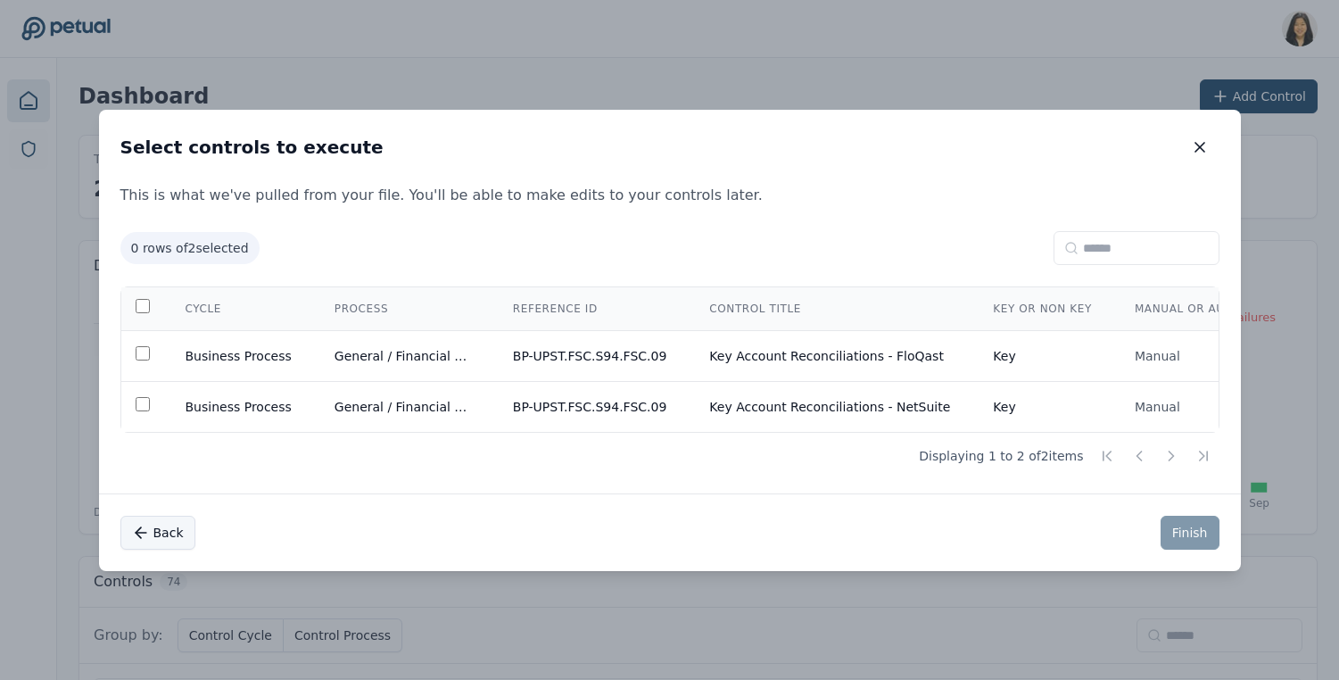
click at [149, 532] on icon at bounding box center [141, 533] width 18 height 18
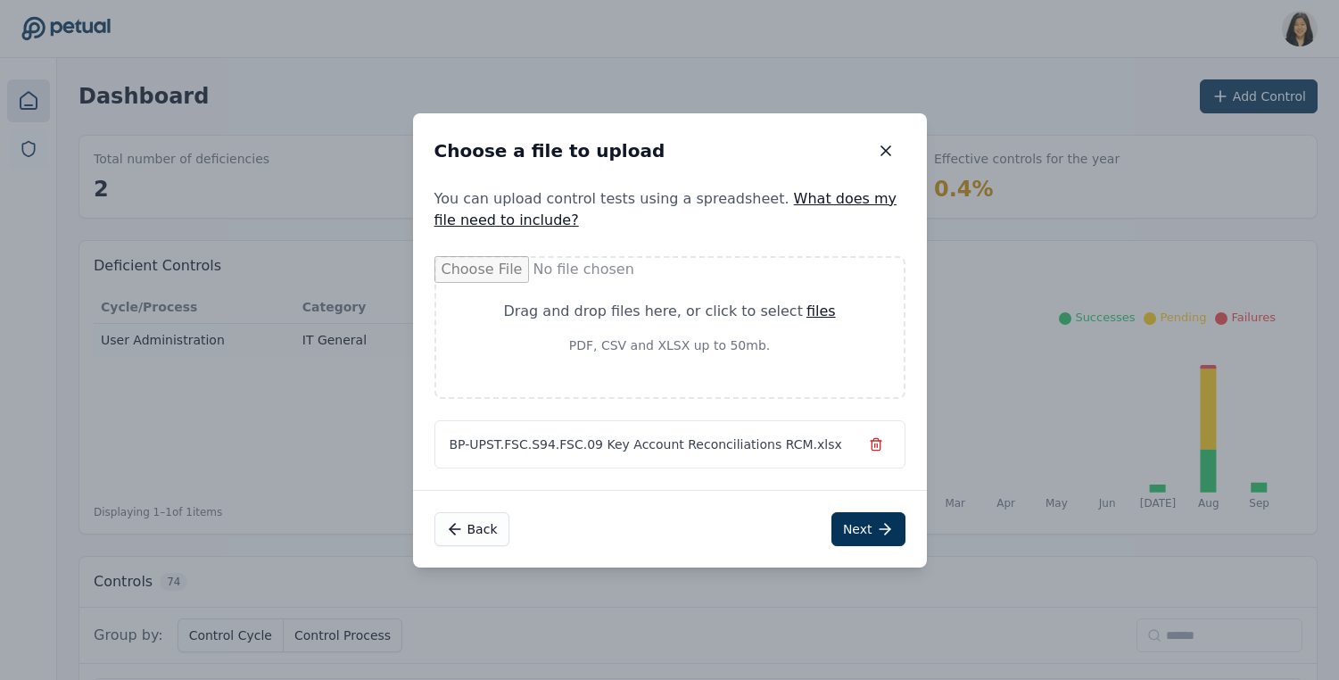
click at [806, 312] on div "files" at bounding box center [820, 311] width 29 height 21
click at [874, 444] on line "button" at bounding box center [874, 445] width 0 height 4
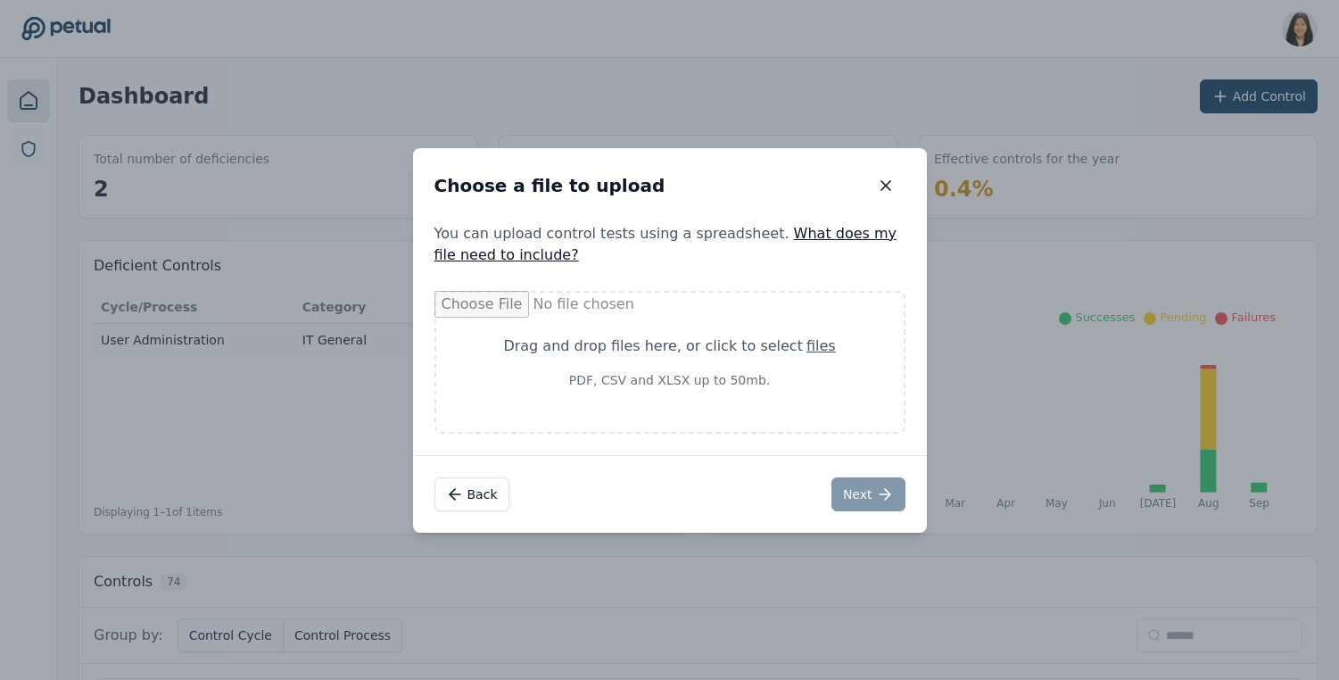
click at [818, 364] on div "Drag and drop files here , or click to select files PDF, CSV and XLSX up to 50m…" at bounding box center [670, 362] width 382 height 54
type input "**********"
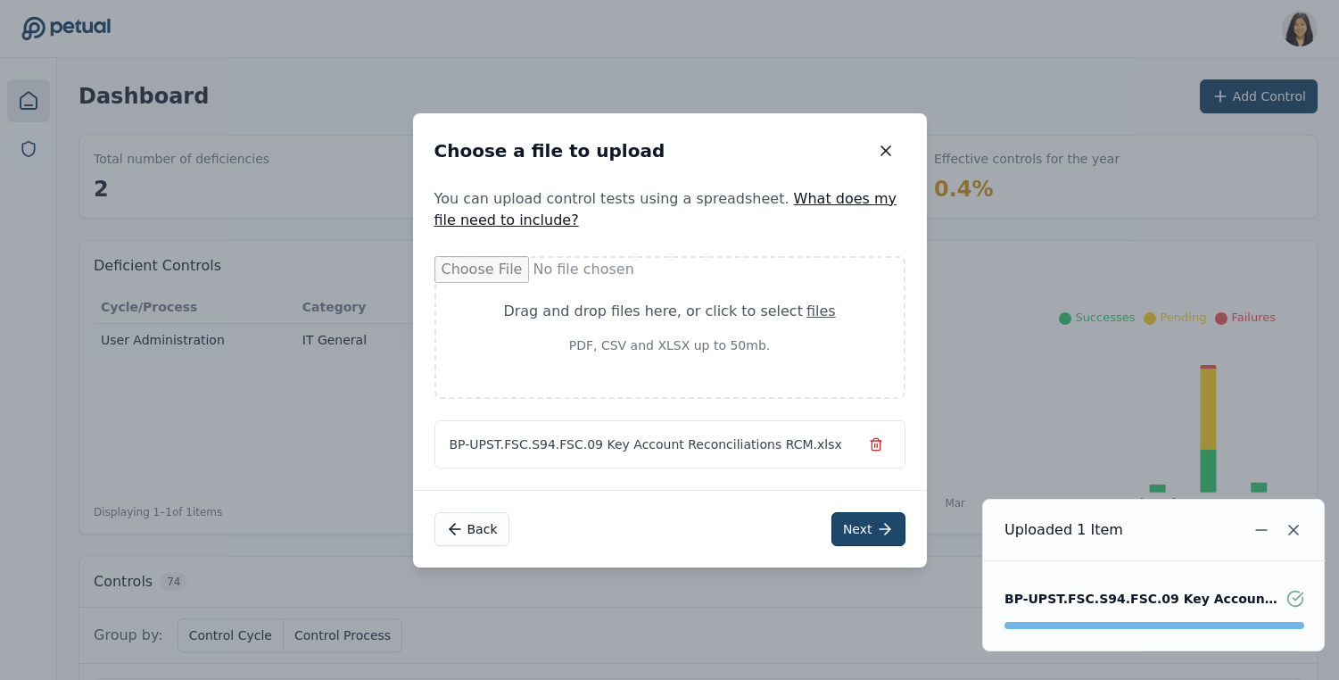
click at [862, 536] on button "Next" at bounding box center [868, 529] width 74 height 34
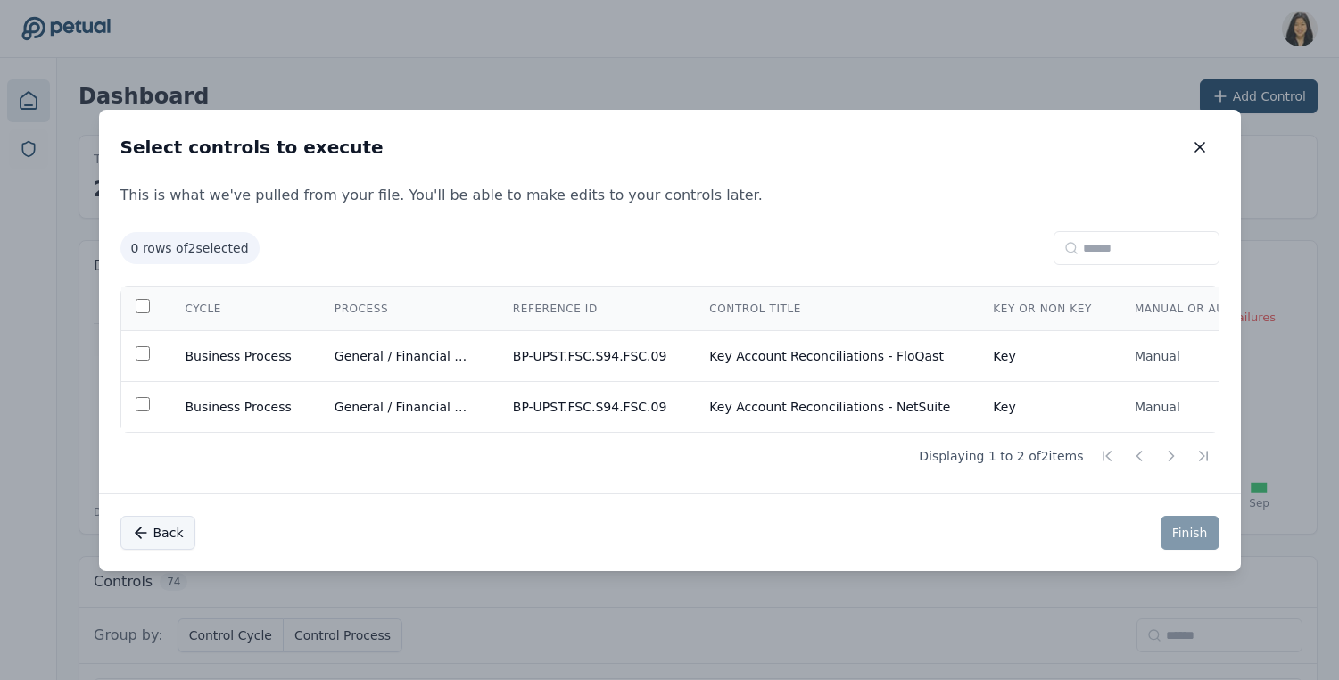
click at [173, 531] on button "Back" at bounding box center [157, 533] width 75 height 34
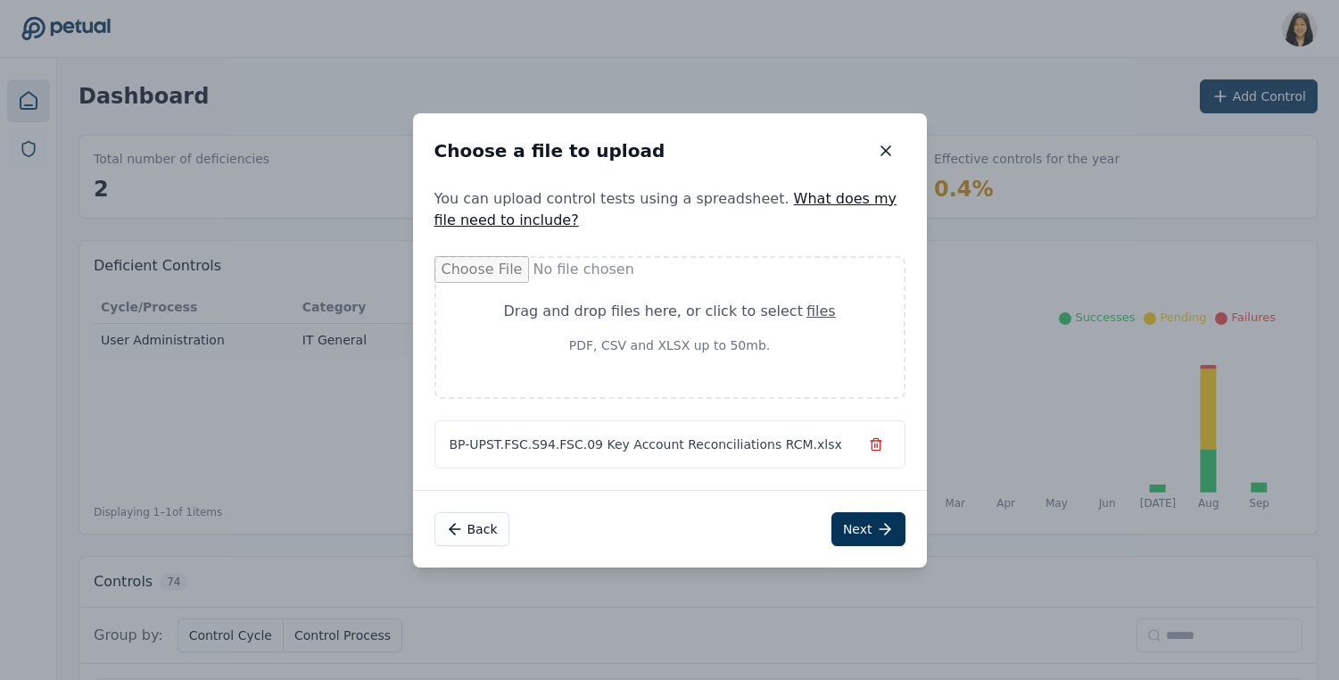
click at [875, 447] on icon "button" at bounding box center [876, 444] width 14 height 14
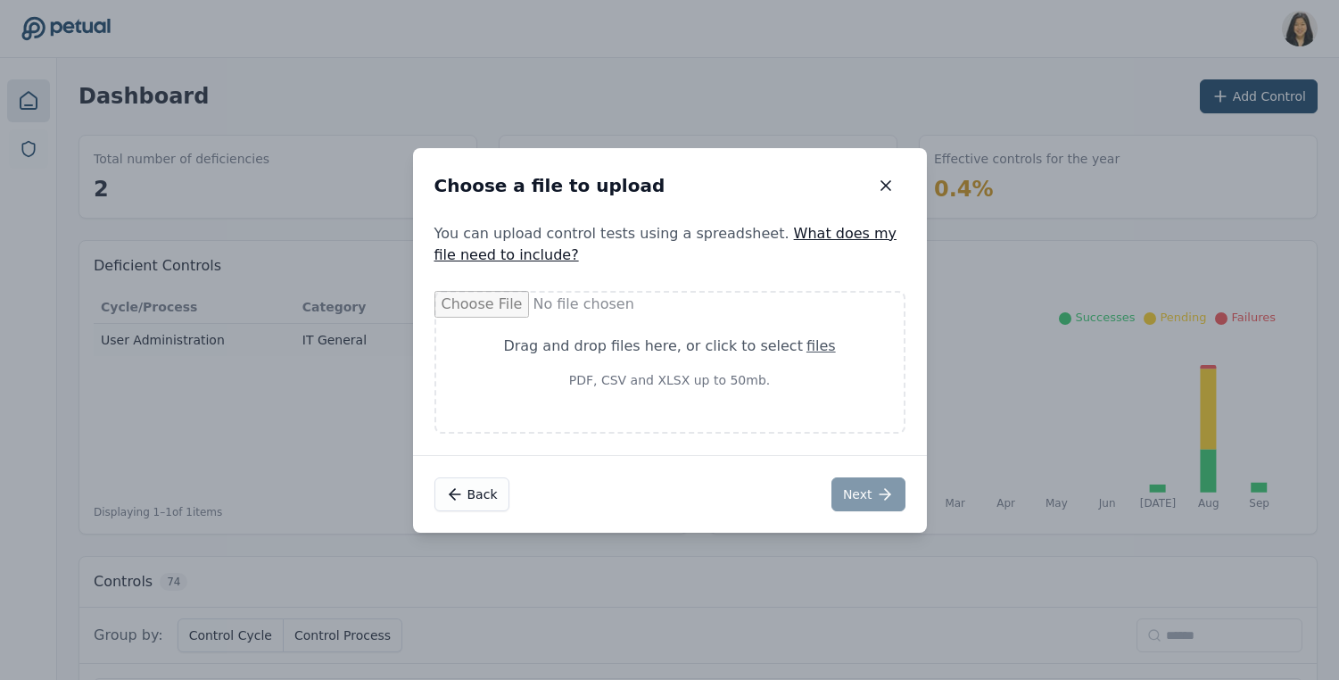
click at [792, 360] on div "Drag and drop files here , or click to select files PDF, CSV and XLSX up to 50m…" at bounding box center [670, 362] width 382 height 54
type input "**********"
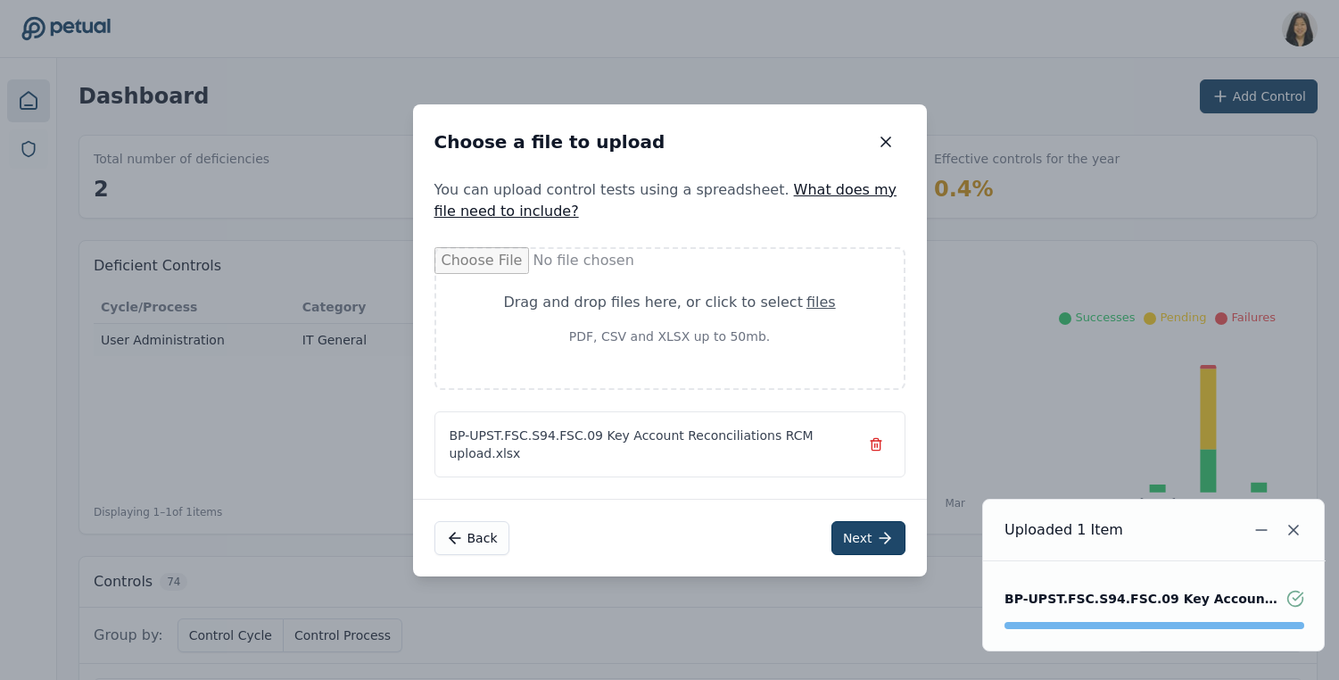
click at [862, 529] on button "Next" at bounding box center [868, 538] width 74 height 34
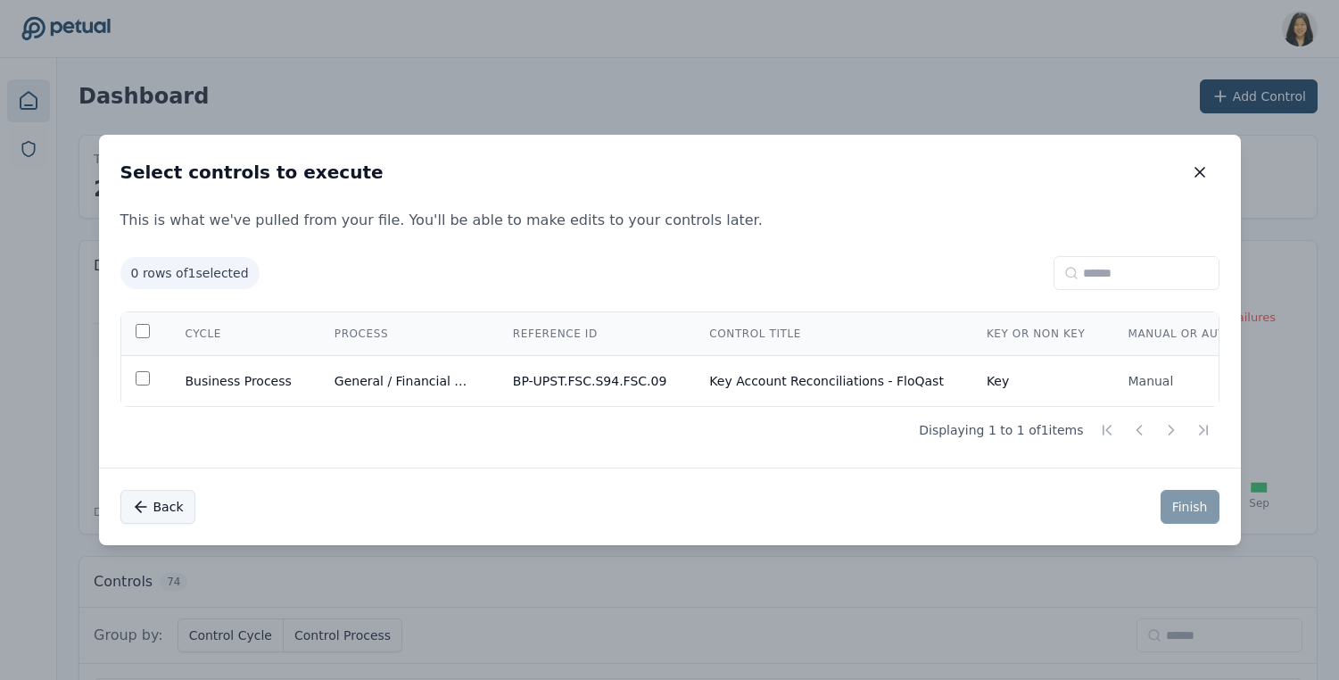
click at [167, 502] on button "Back" at bounding box center [157, 507] width 75 height 34
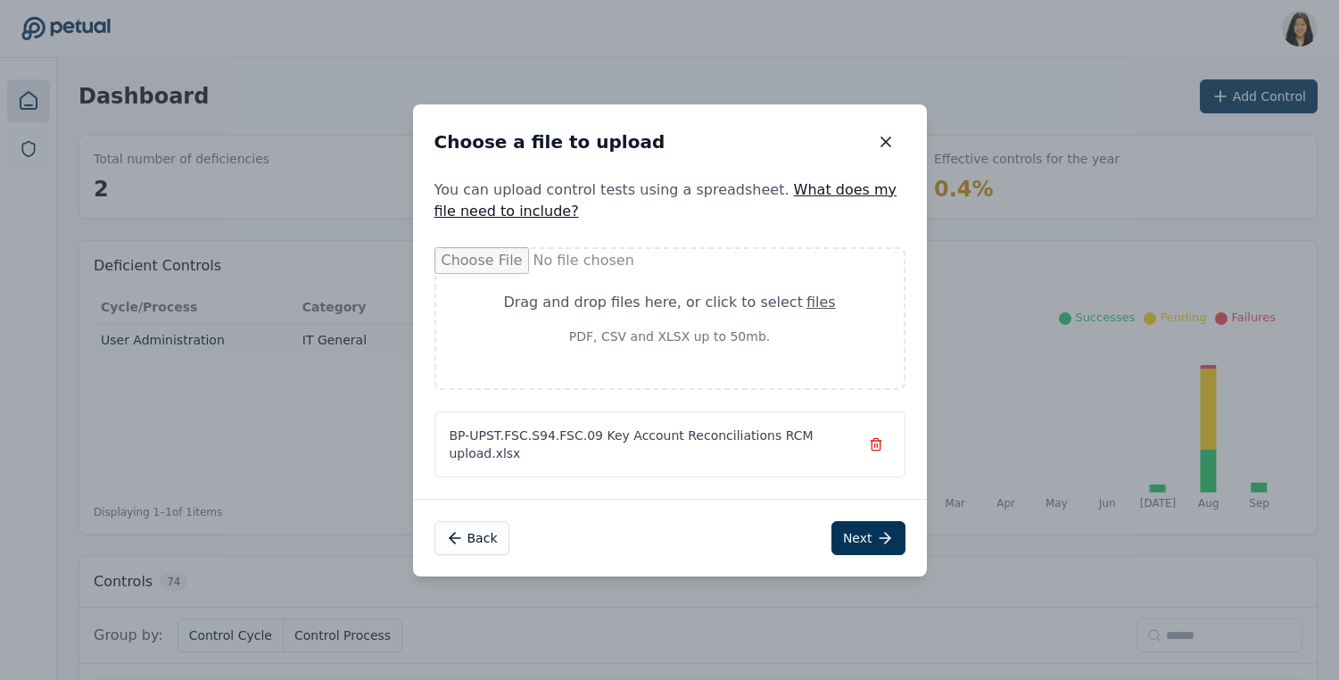
click at [874, 438] on icon "button" at bounding box center [875, 439] width 4 height 3
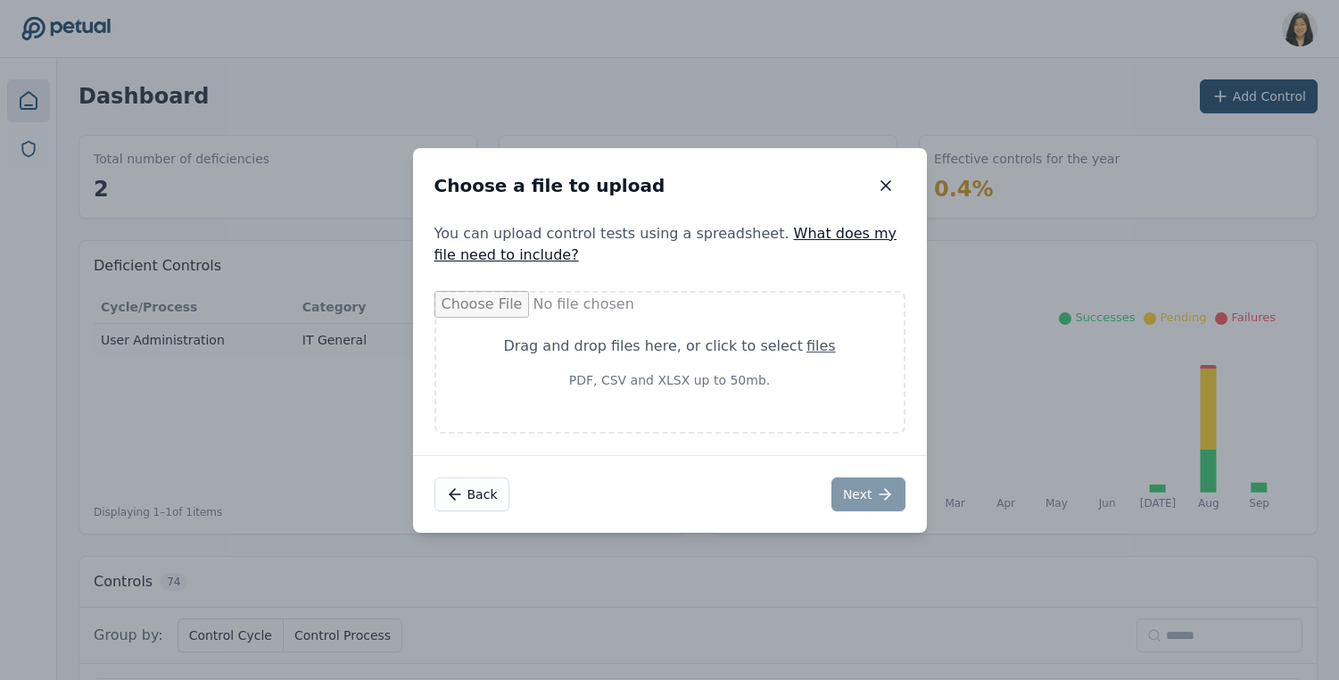
click at [762, 384] on p "PDF, CSV and XLSX up to 50mb." at bounding box center [670, 380] width 382 height 18
type input "**********"
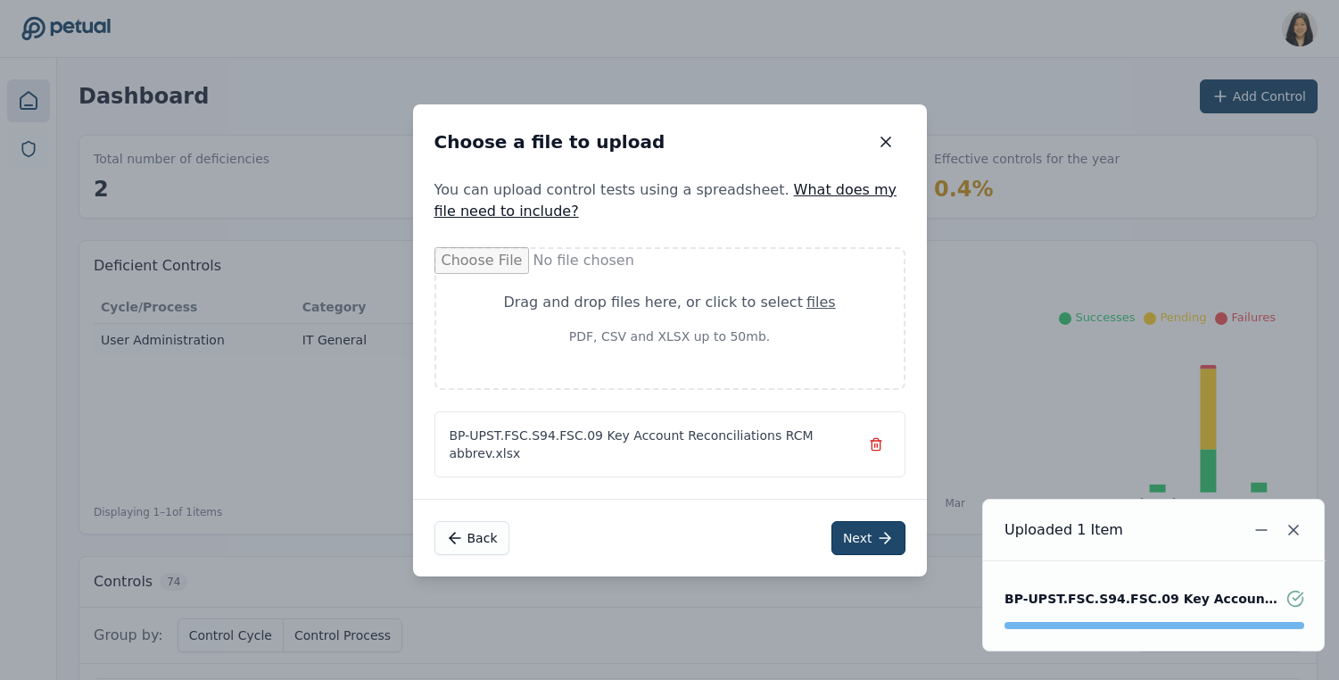
click at [872, 521] on button "Next" at bounding box center [868, 538] width 74 height 34
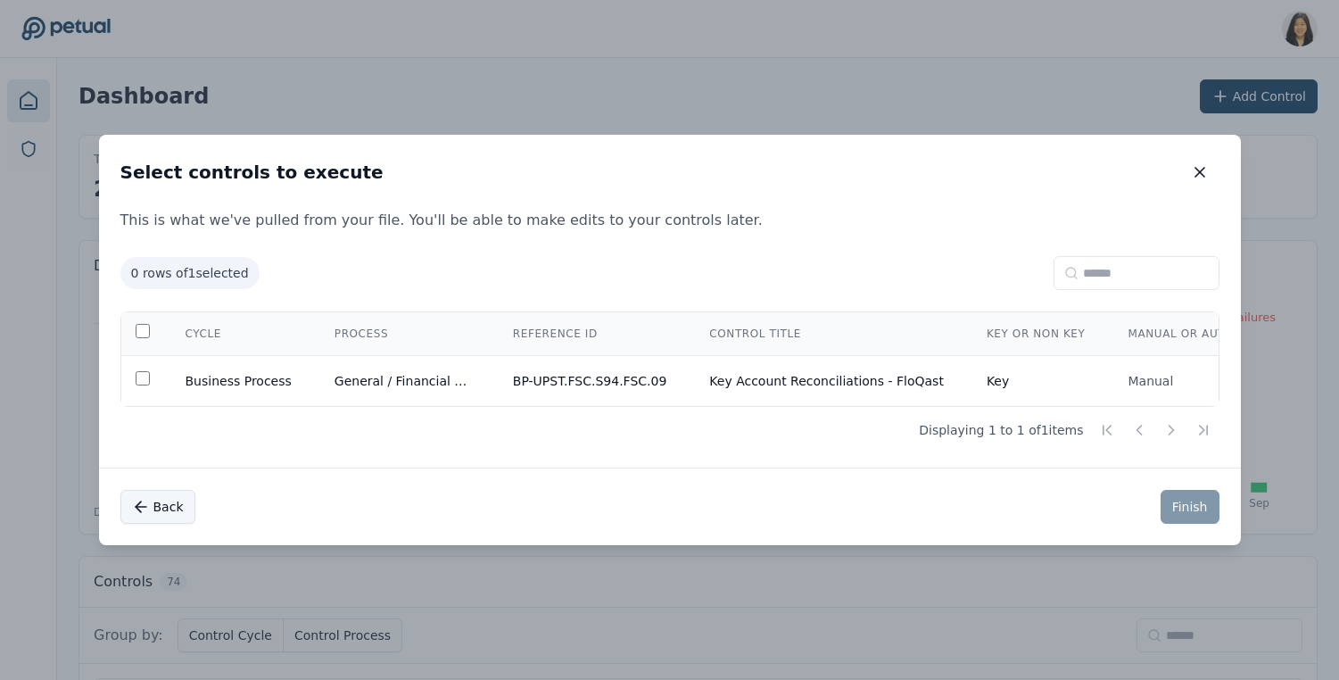
click at [148, 504] on icon at bounding box center [141, 507] width 18 height 18
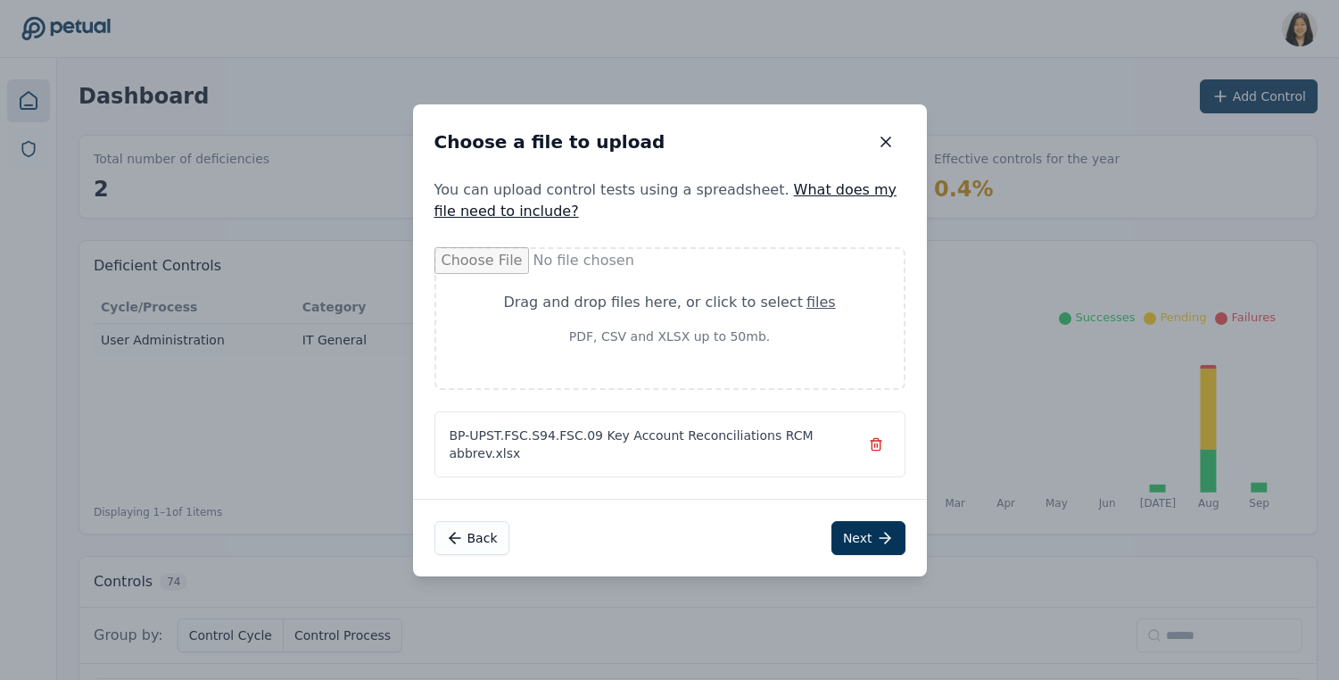
click at [871, 445] on icon "button" at bounding box center [875, 446] width 8 height 10
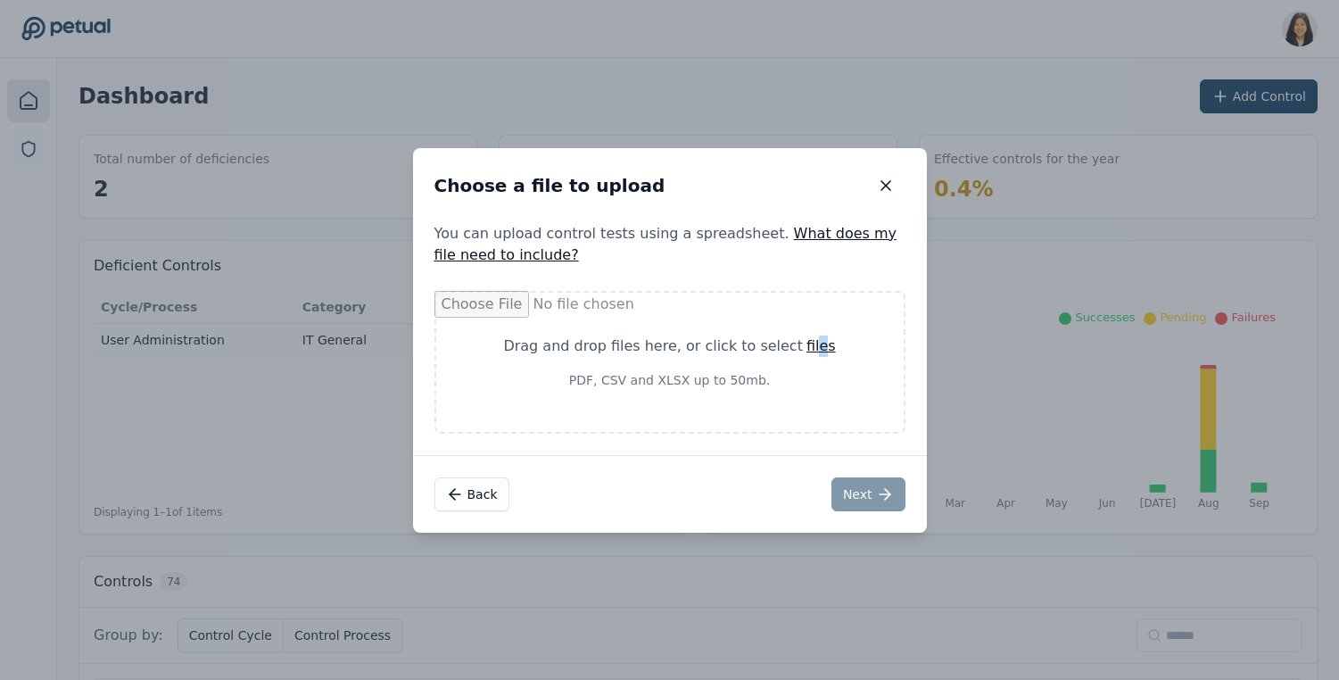
click at [807, 342] on div "files" at bounding box center [820, 345] width 29 height 21
type input "**********"
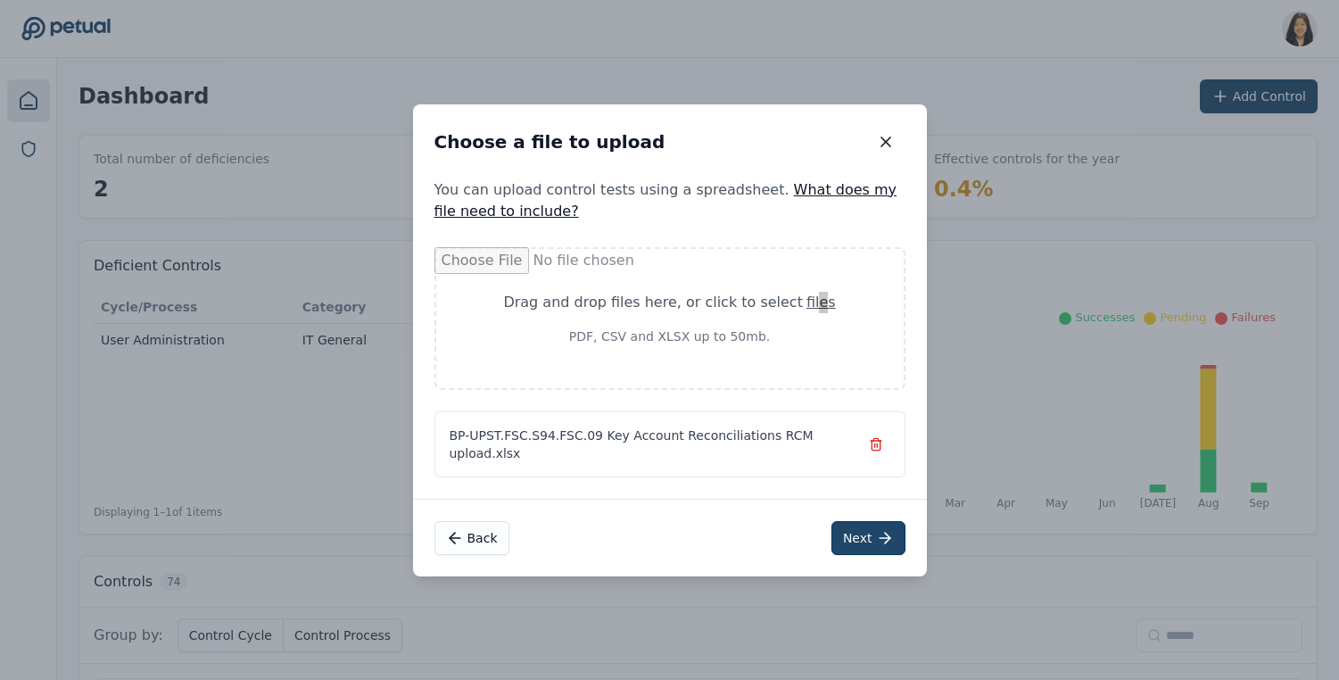
click at [877, 529] on icon at bounding box center [885, 538] width 18 height 18
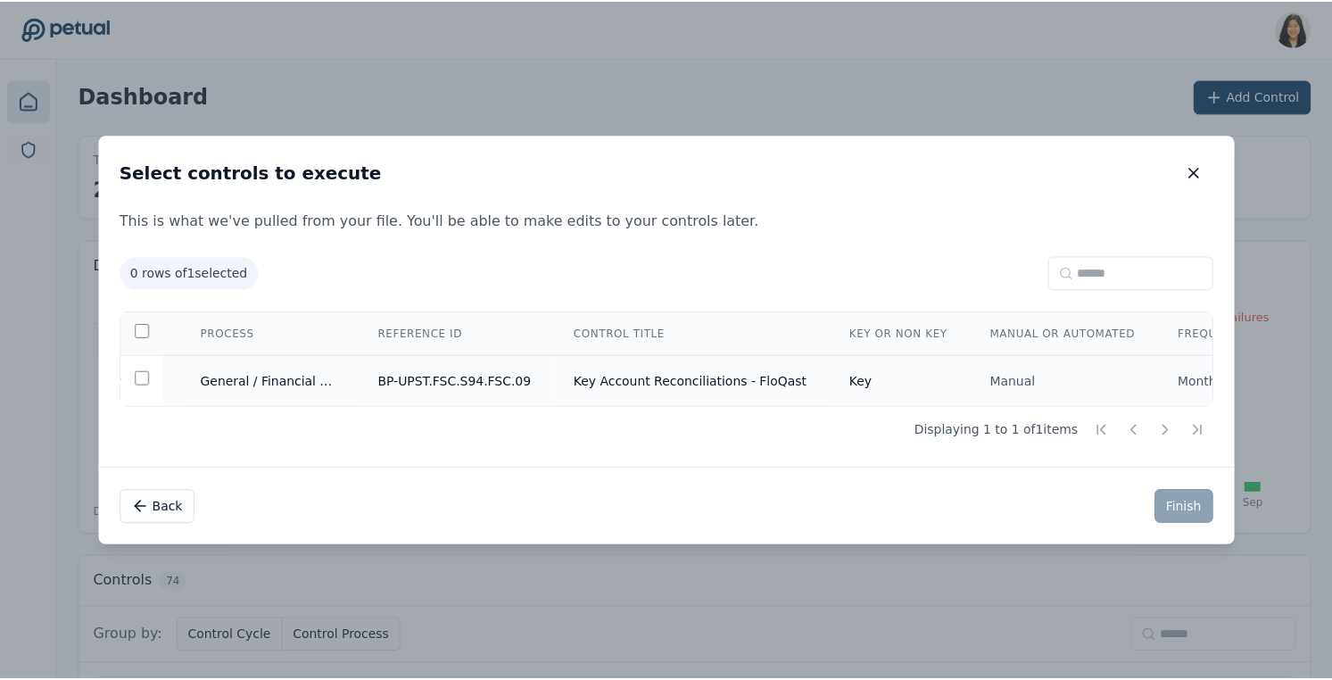
scroll to position [0, 151]
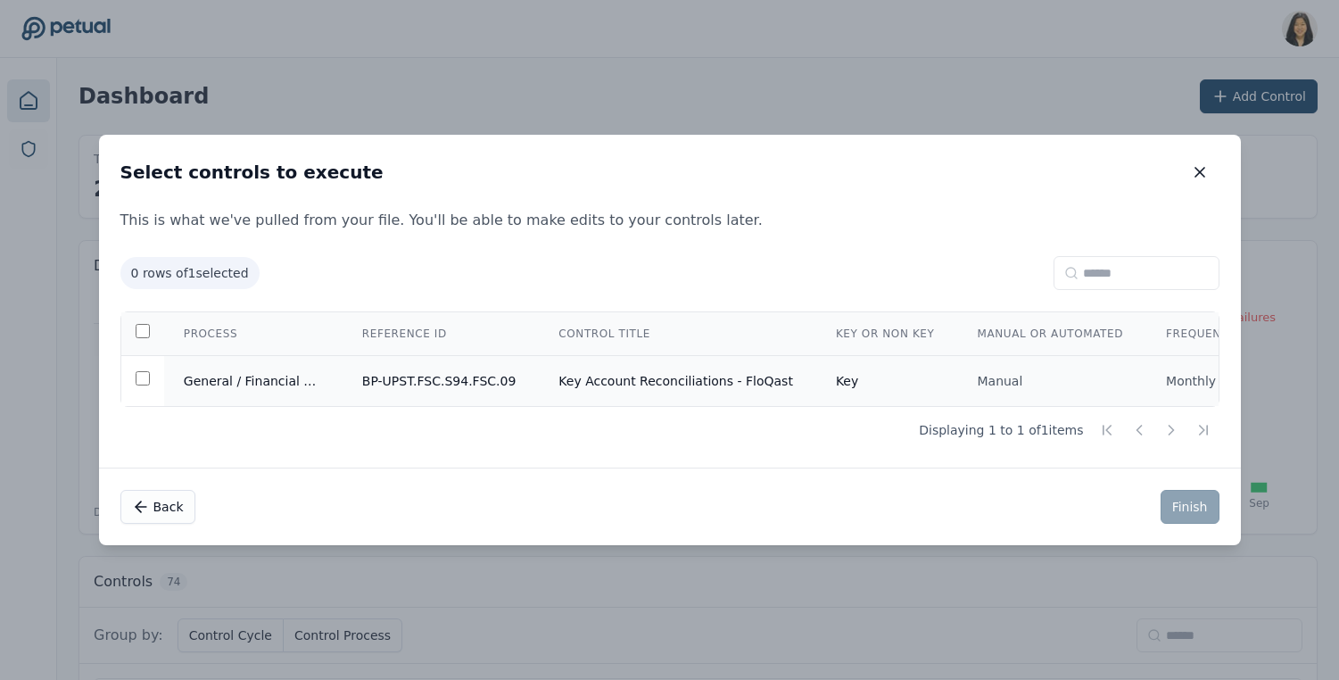
click at [505, 363] on td "BP-UPST.FSC.S94.FSC.09" at bounding box center [439, 381] width 197 height 51
click at [1209, 500] on button "Finish" at bounding box center [1189, 507] width 59 height 34
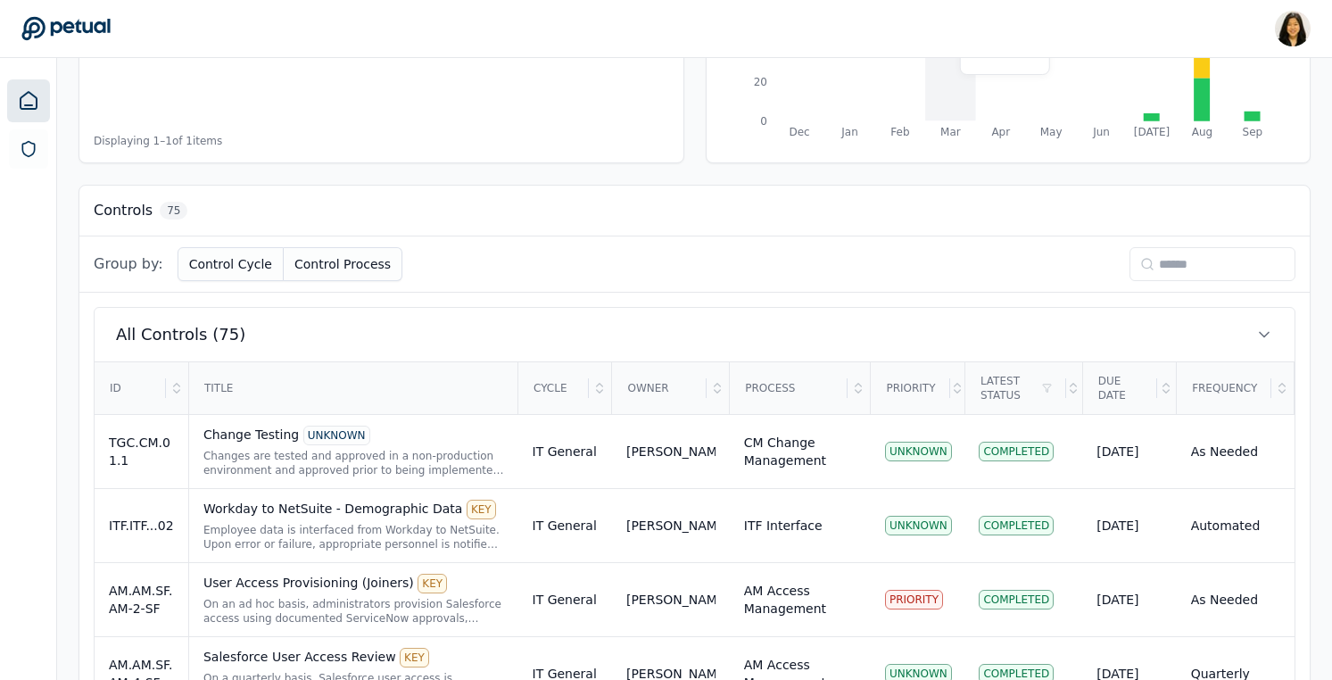
scroll to position [516, 0]
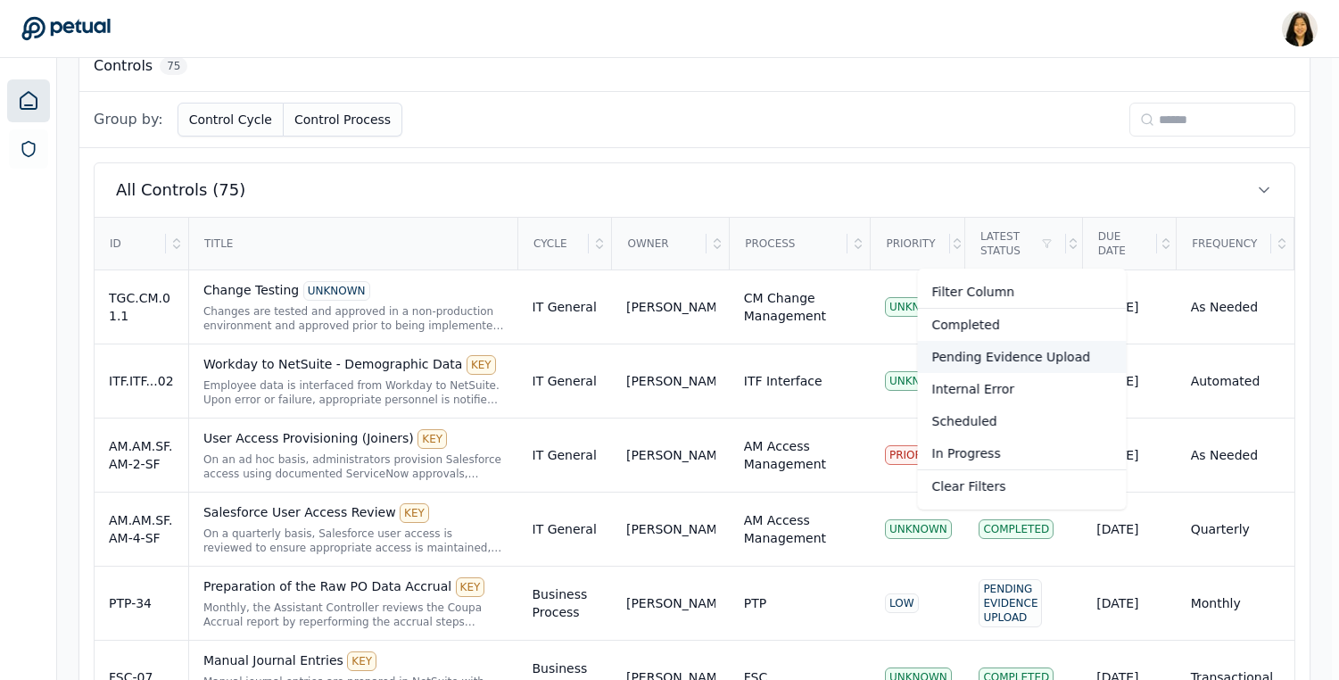
click at [994, 362] on div "Pending Evidence Upload" at bounding box center [1022, 357] width 209 height 32
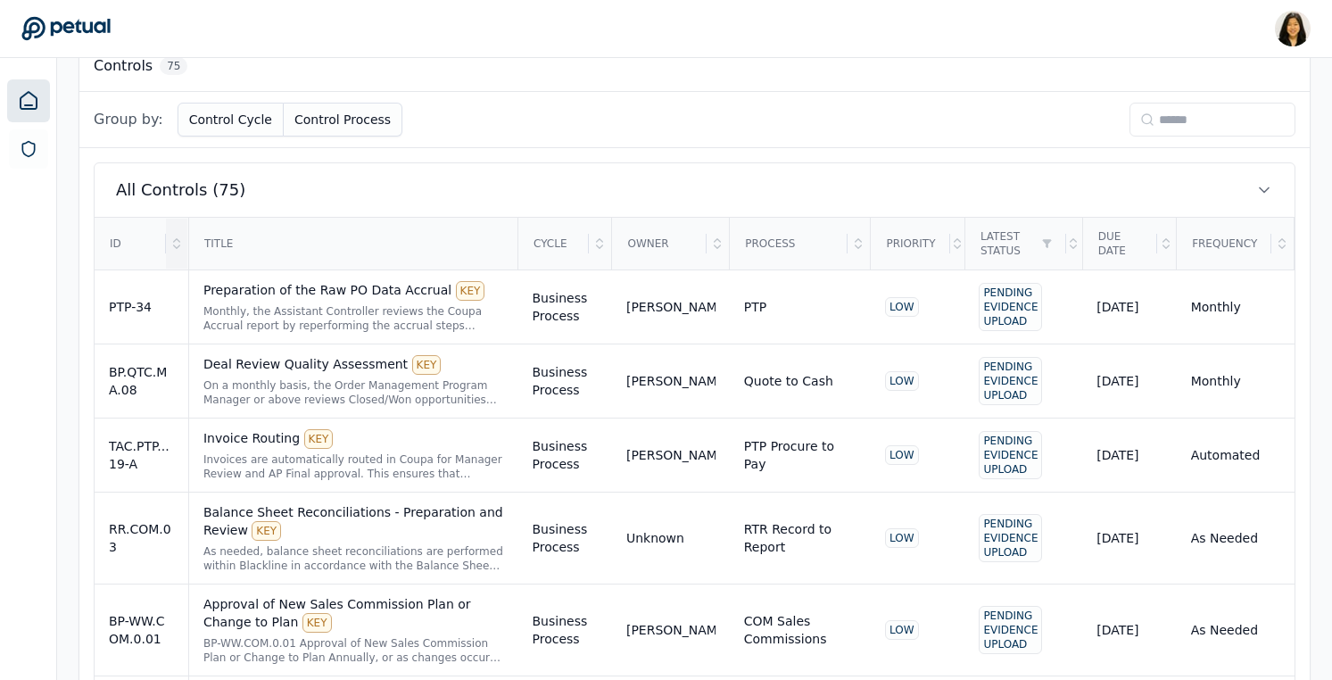
click at [179, 239] on icon at bounding box center [176, 243] width 14 height 14
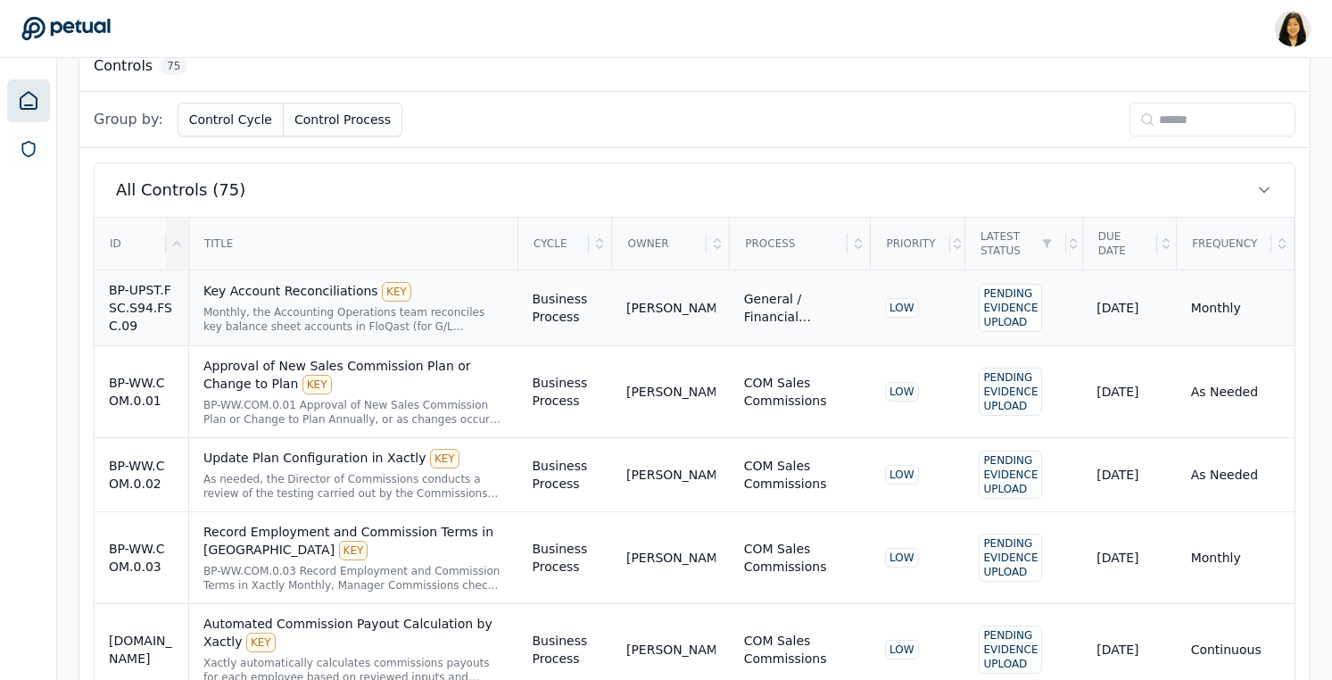
click at [243, 294] on div "Key Account Reconciliations KEY" at bounding box center [353, 292] width 301 height 20
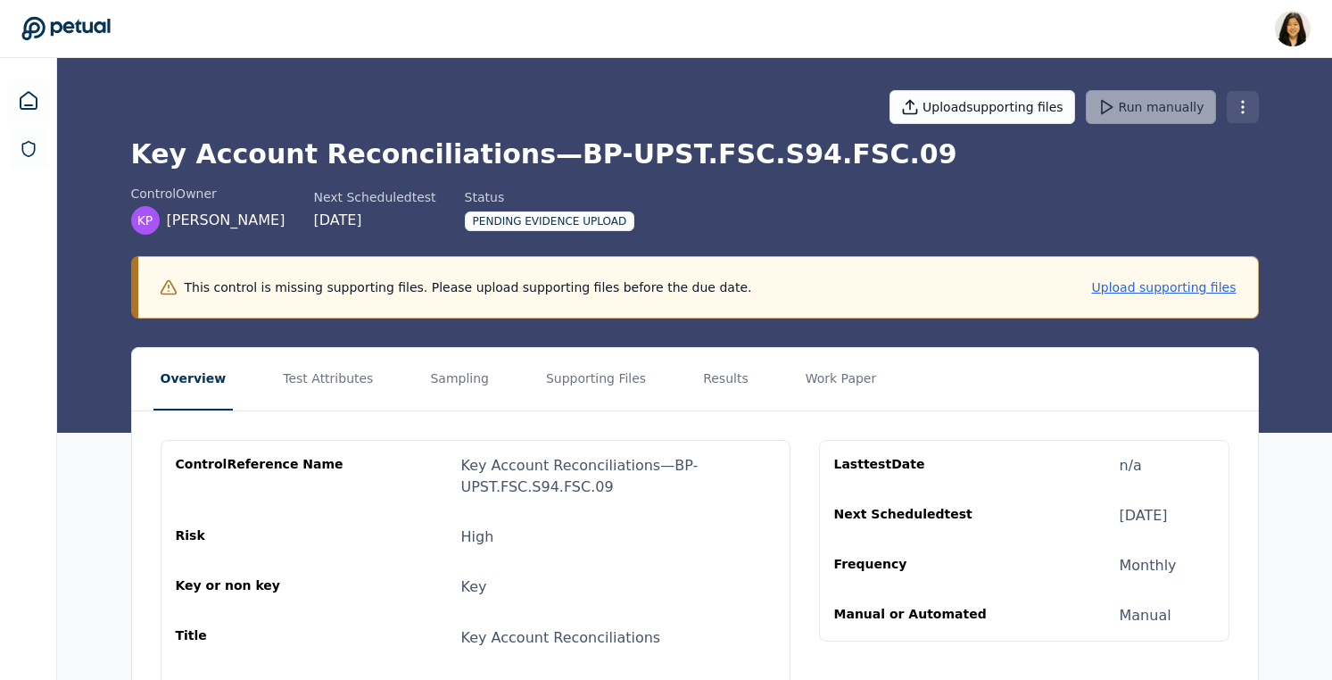
click at [1250, 95] on html "Renee Park renee.park@petual.ai Sign out Upload supporting files Run manually K…" at bounding box center [666, 645] width 1332 height 1290
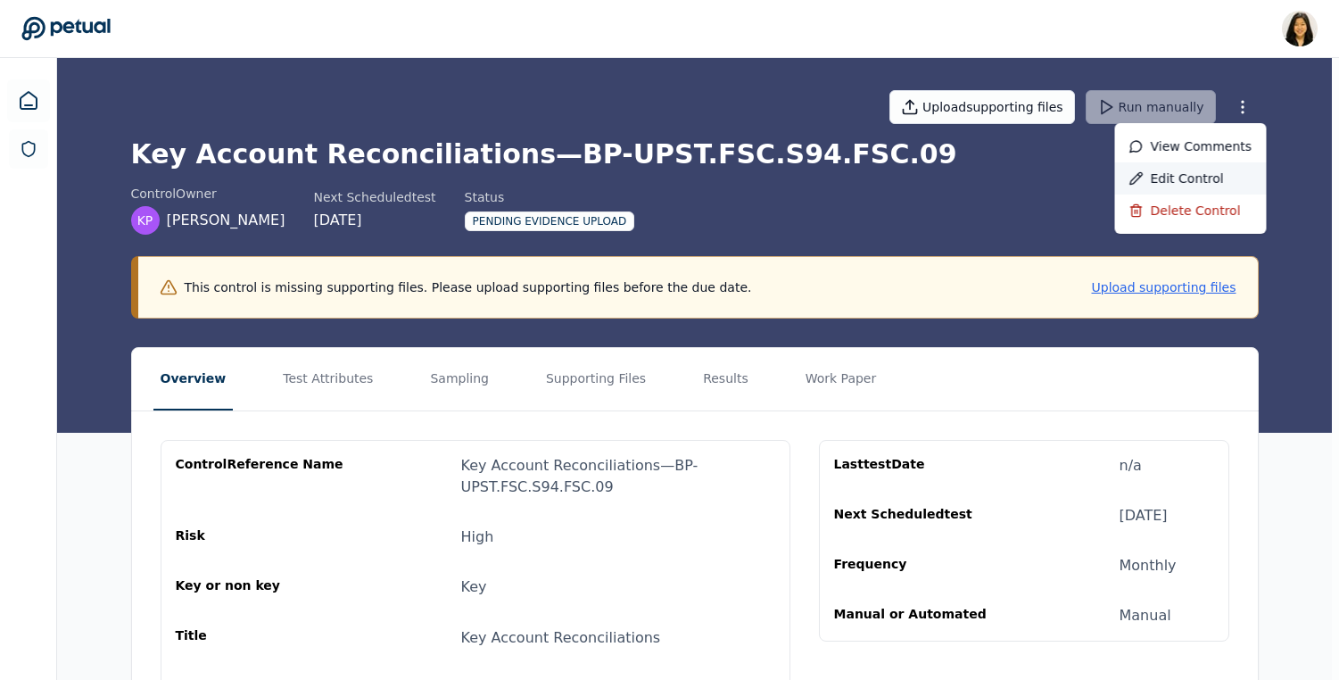
click at [1193, 178] on div "Edit control" at bounding box center [1191, 178] width 152 height 32
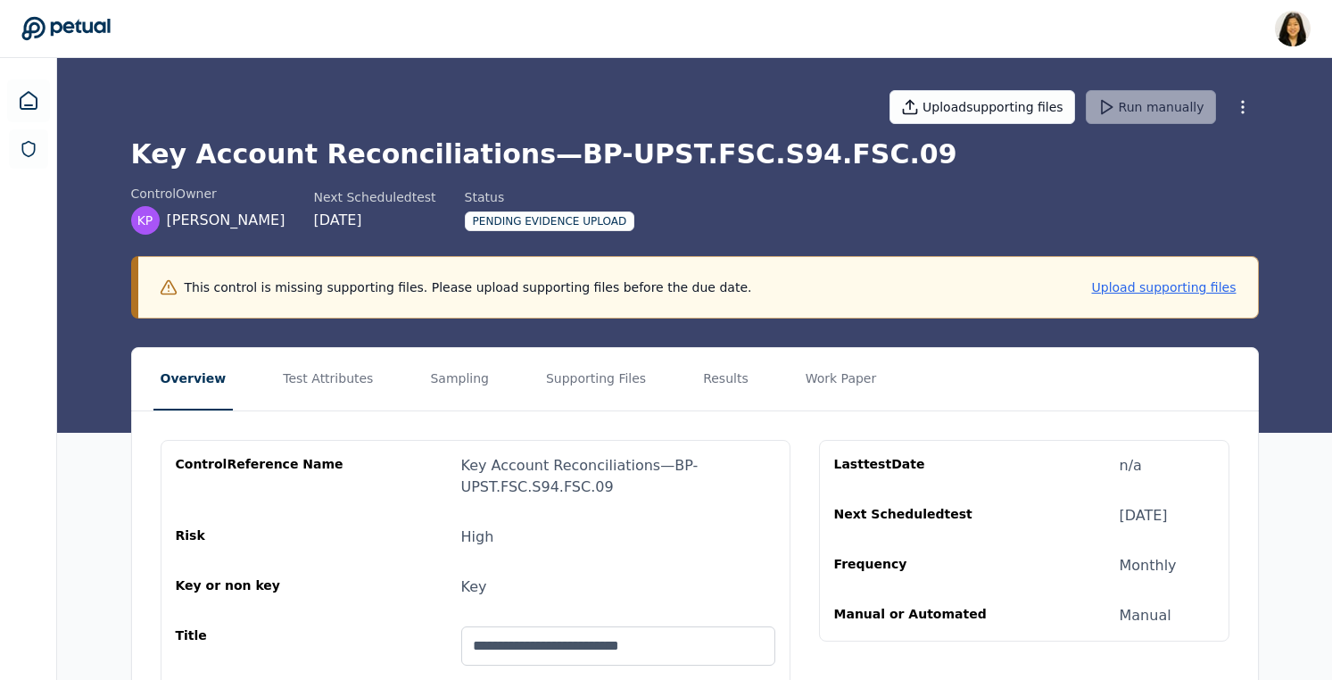
click at [804, 156] on h1 "Key Account Reconciliations — BP-UPST.FSC.S94.FSC.09" at bounding box center [694, 154] width 1127 height 32
click at [851, 157] on h1 "Key Account Reconciliations — BP-UPST.FSC.S94.FSC.09" at bounding box center [694, 154] width 1127 height 32
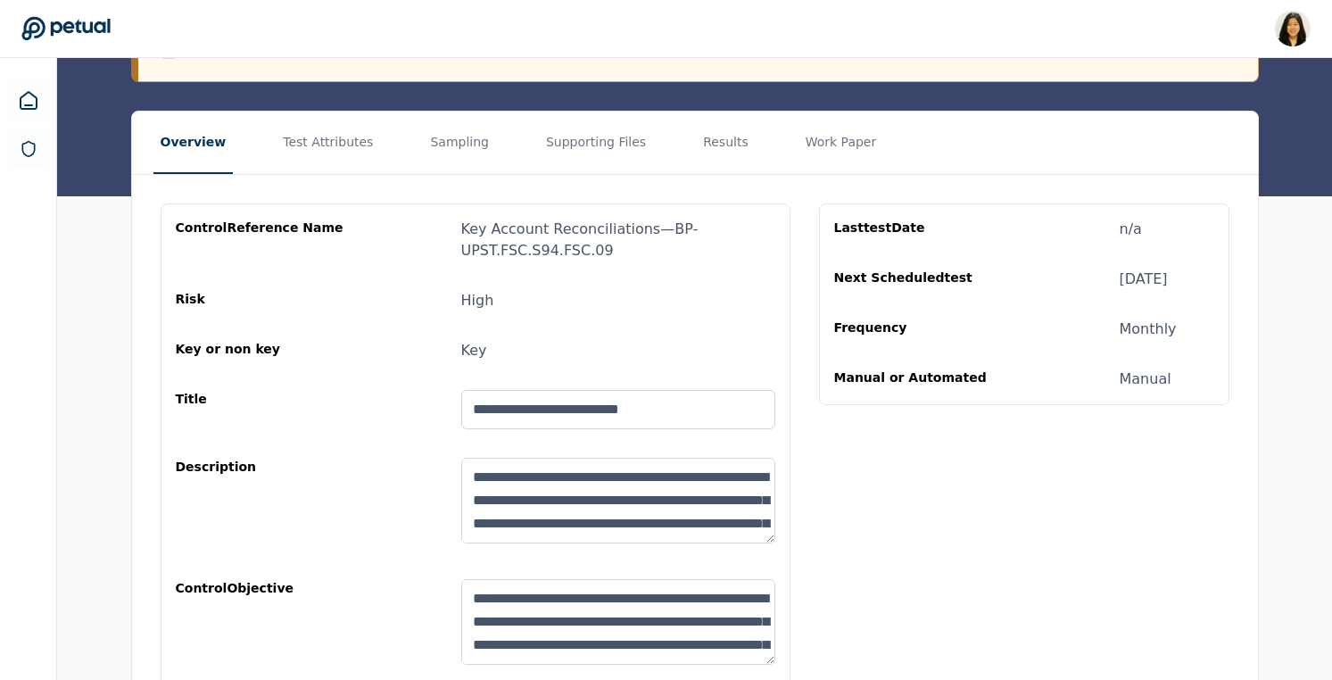
scroll to position [362, 0]
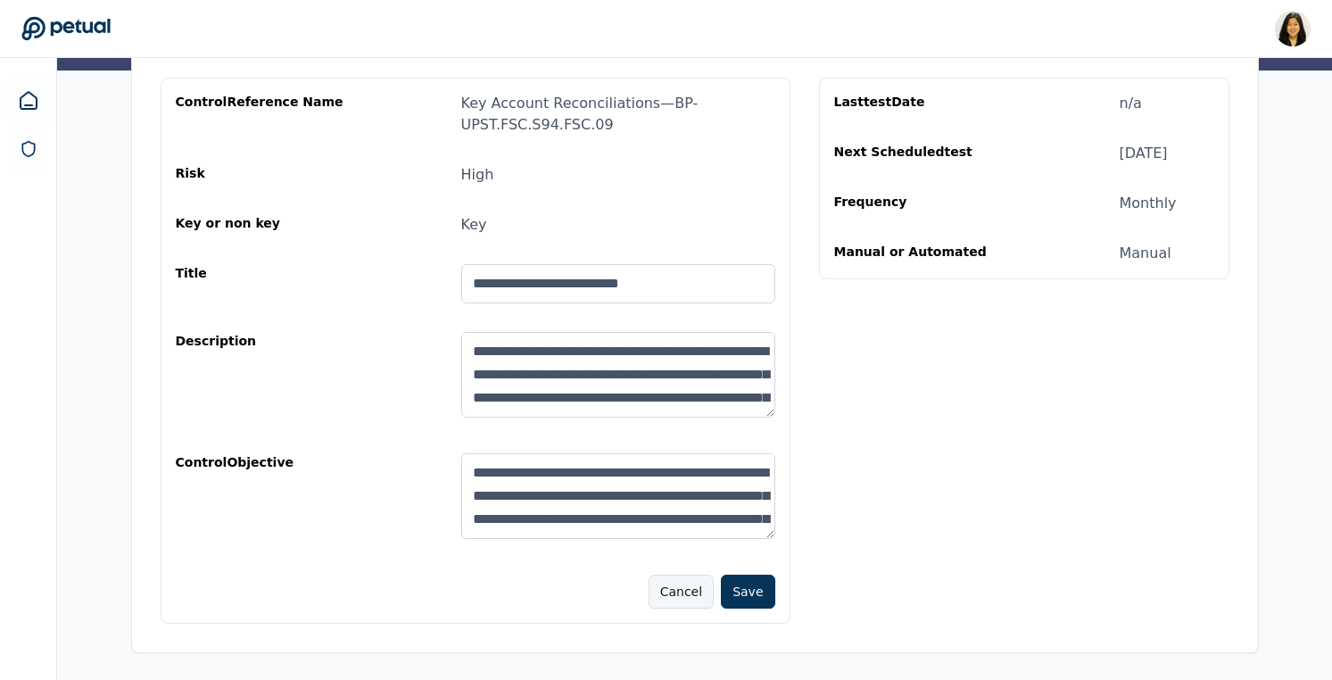
click at [692, 587] on button "Cancel" at bounding box center [680, 591] width 65 height 34
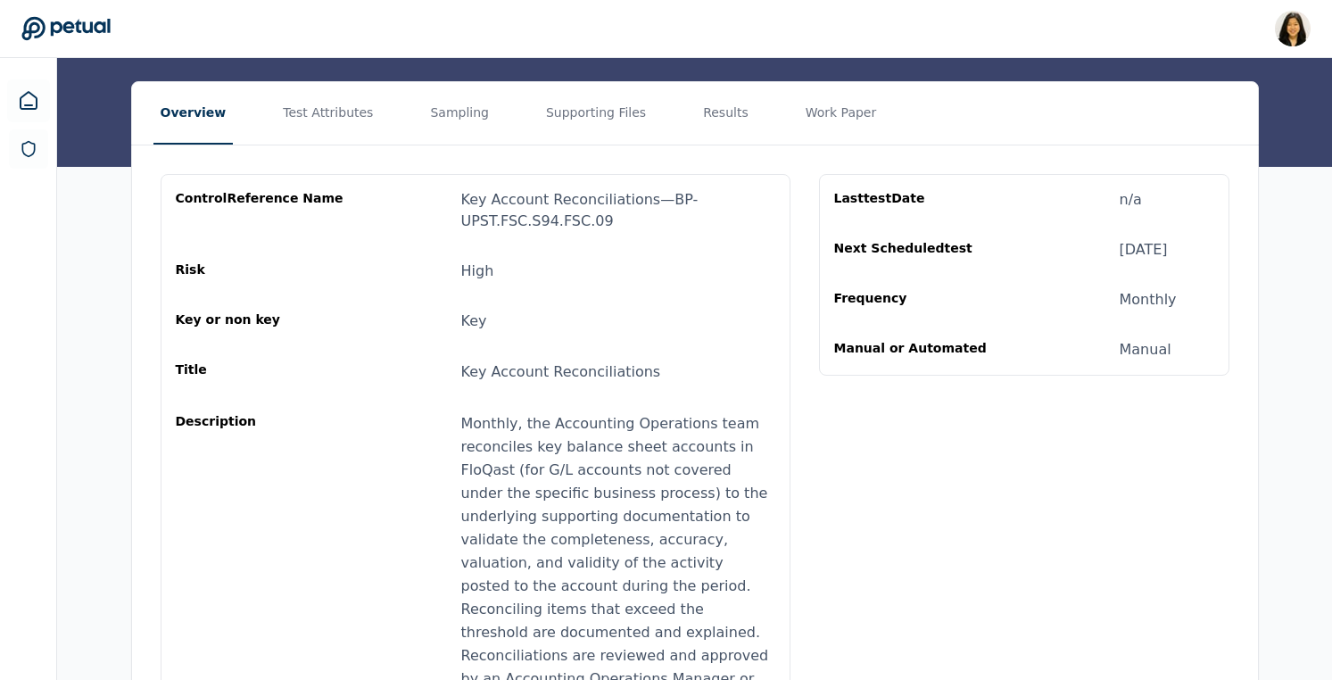
scroll to position [176, 0]
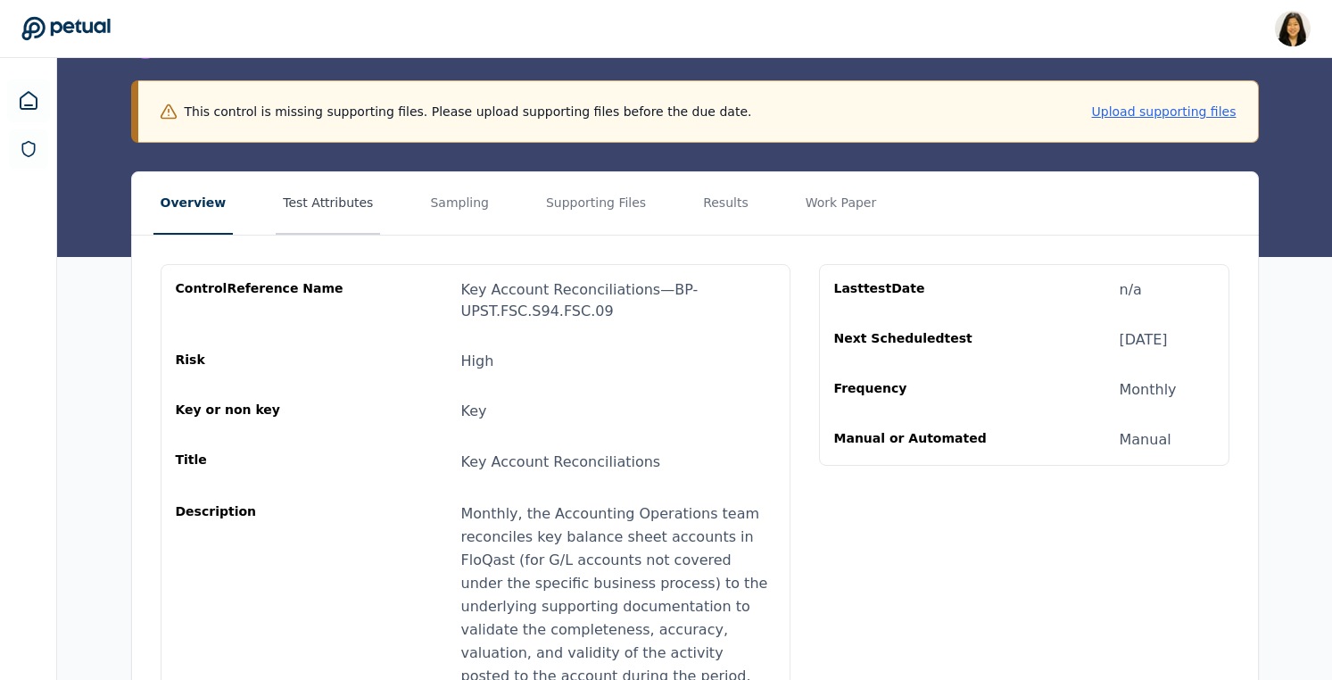
click at [330, 199] on button "Test Attributes" at bounding box center [328, 203] width 104 height 62
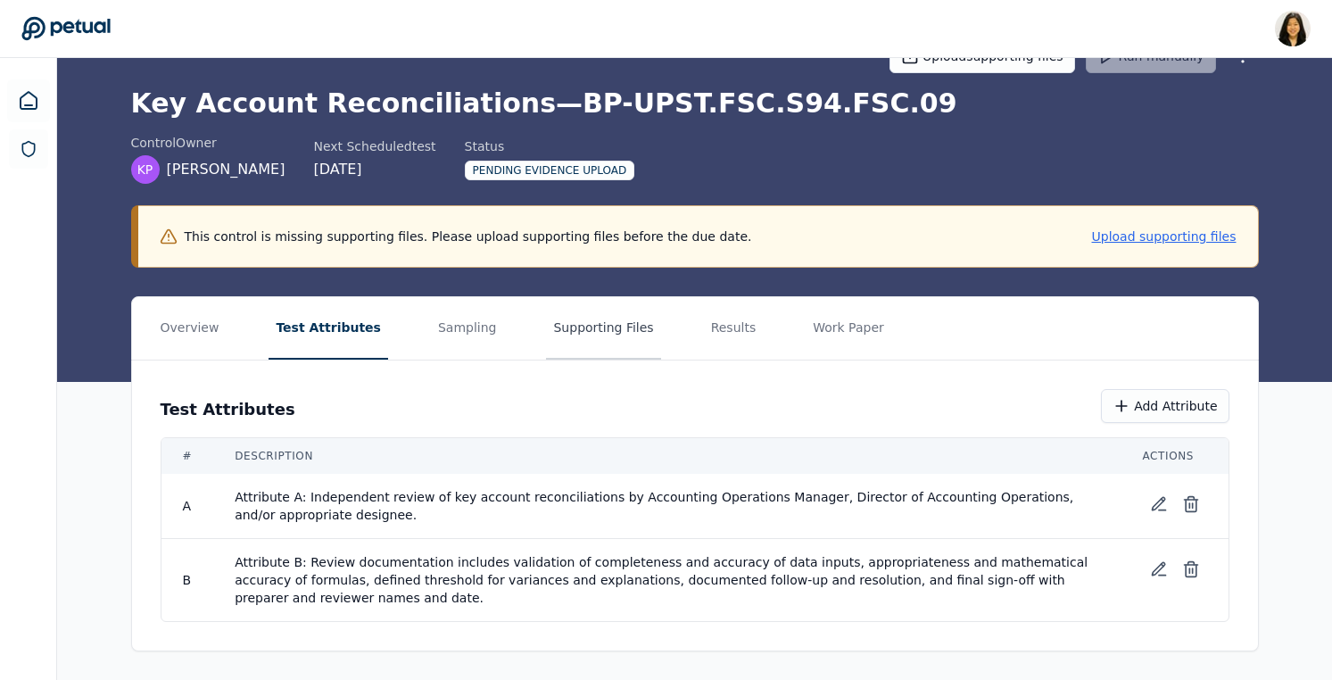
click at [565, 338] on button "Supporting Files" at bounding box center [603, 328] width 114 height 62
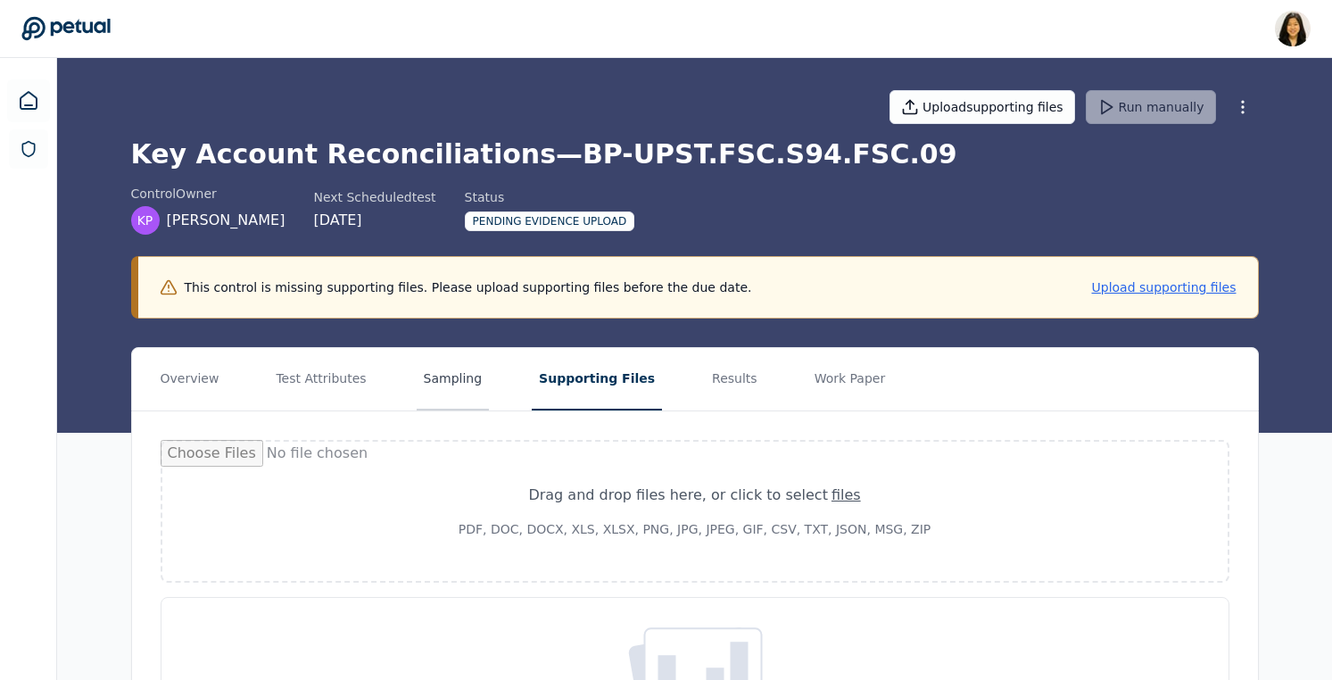
click at [440, 379] on button "Sampling" at bounding box center [453, 379] width 73 height 62
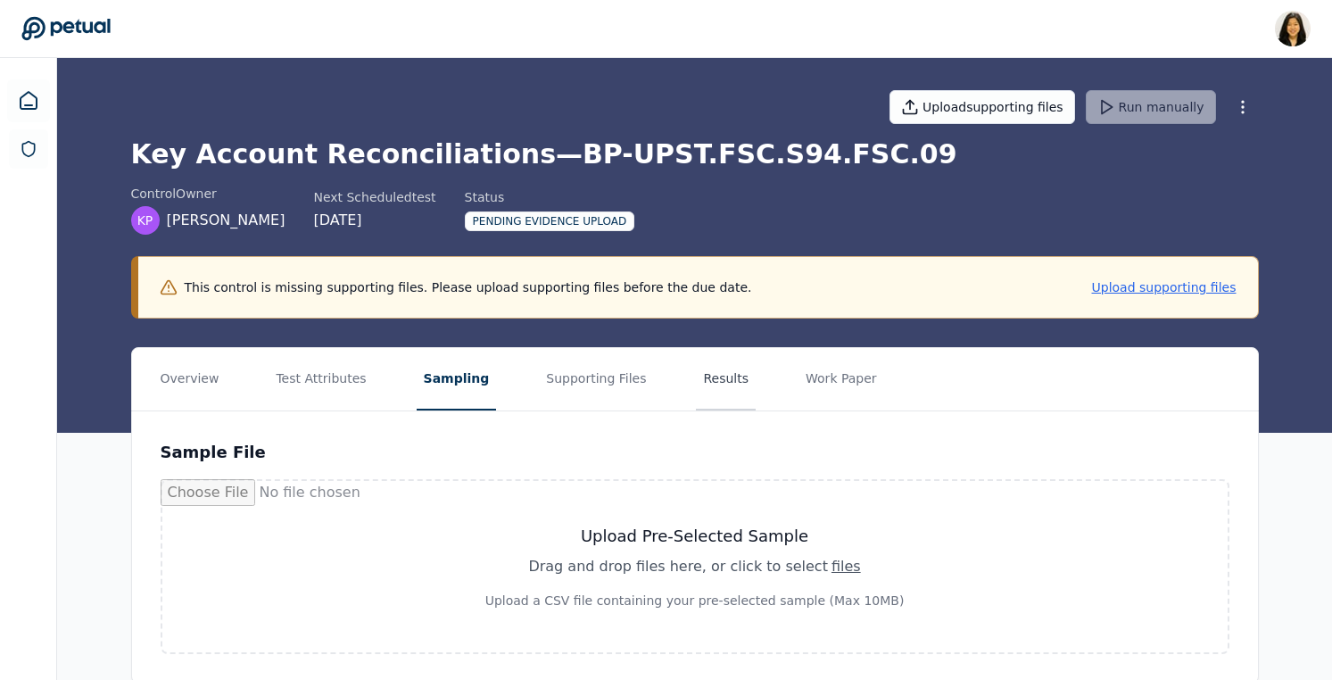
click at [696, 385] on button "Results" at bounding box center [726, 379] width 60 height 62
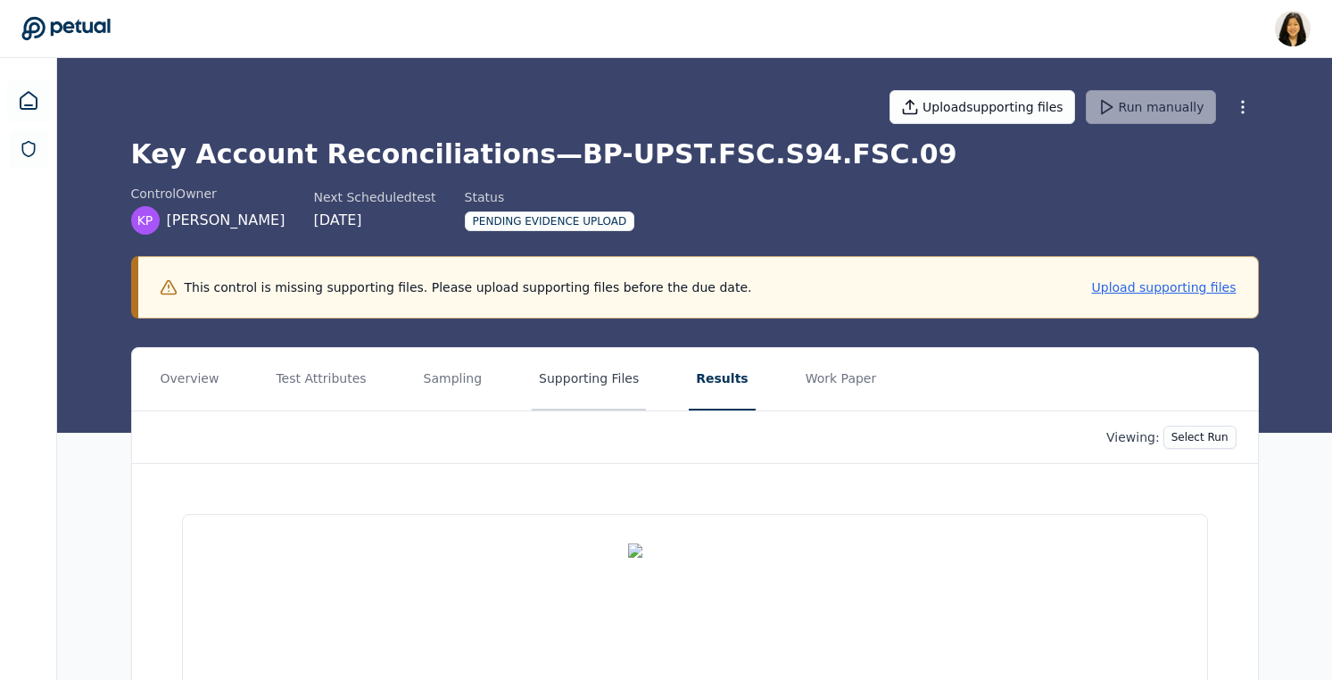
click at [597, 374] on button "Supporting Files" at bounding box center [589, 379] width 114 height 62
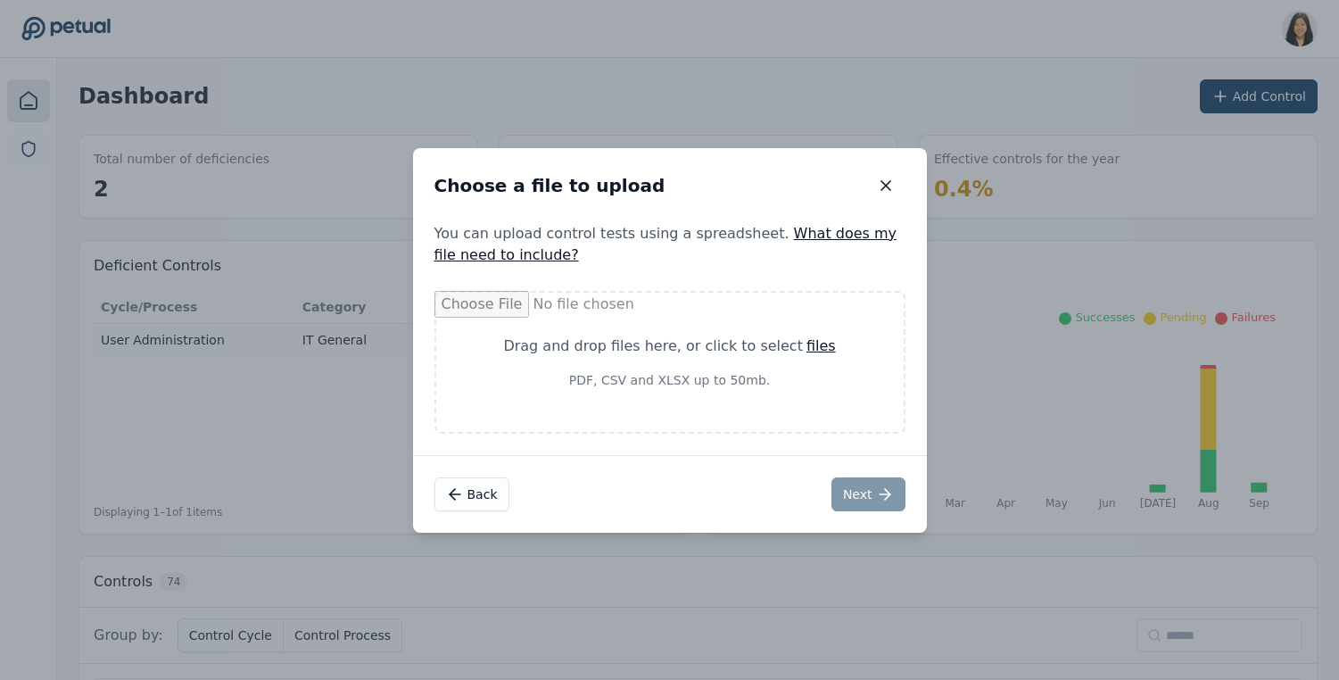
click at [810, 354] on div "files" at bounding box center [820, 345] width 29 height 21
type input "**********"
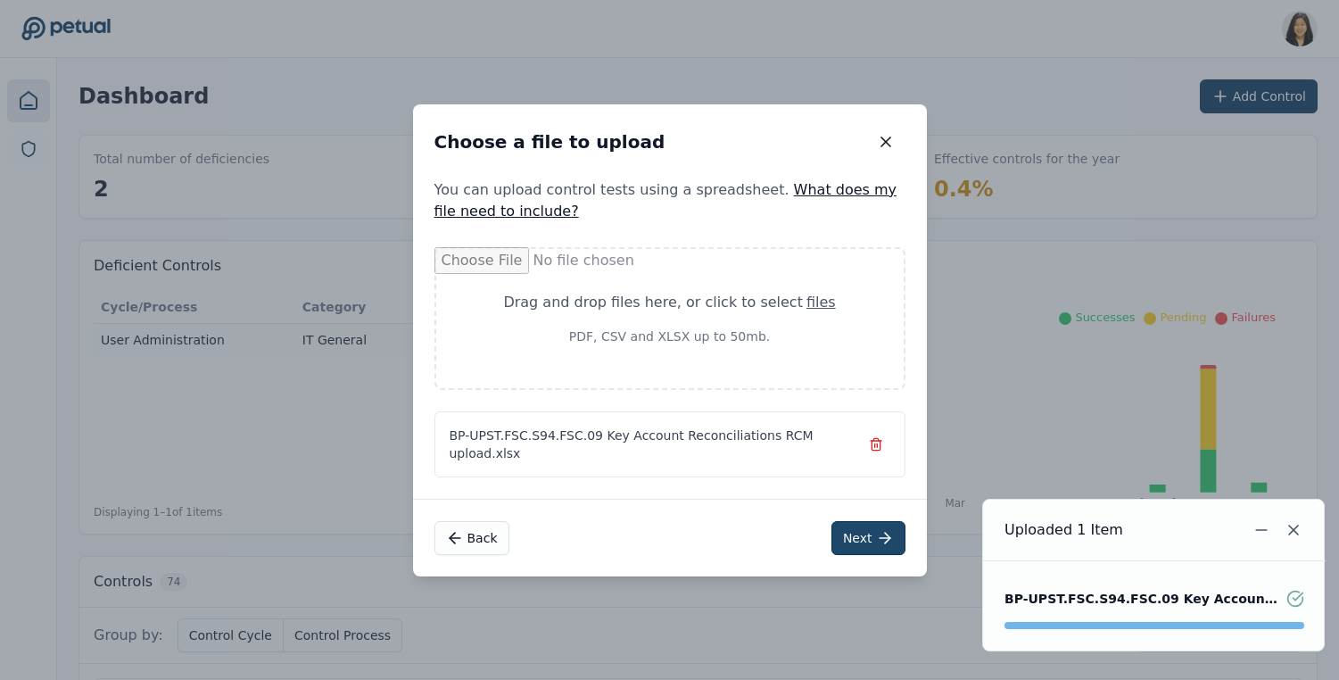
click at [863, 521] on button "Next" at bounding box center [868, 538] width 74 height 34
